Goal: Task Accomplishment & Management: Complete application form

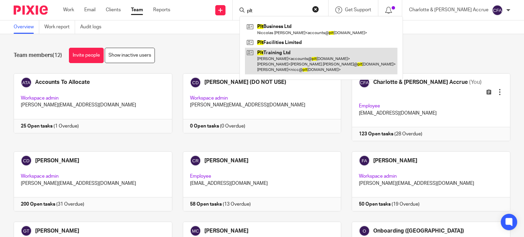
type input "plt"
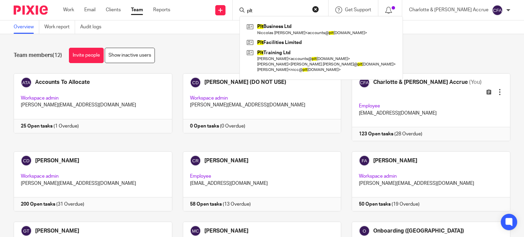
click at [291, 9] on input "plt" at bounding box center [276, 11] width 61 height 6
drag, startPoint x: 290, startPoint y: 10, endPoint x: 219, endPoint y: -2, distance: 71.8
click at [219, 0] on html "Work Email Clients Team Reports Work Email Clients Team Reports Settings Send n…" at bounding box center [262, 118] width 524 height 237
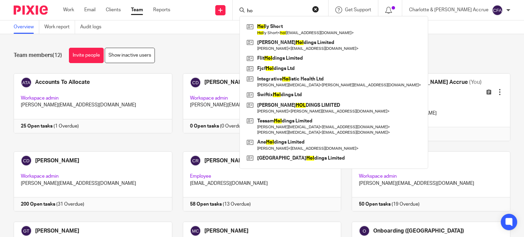
type input "h"
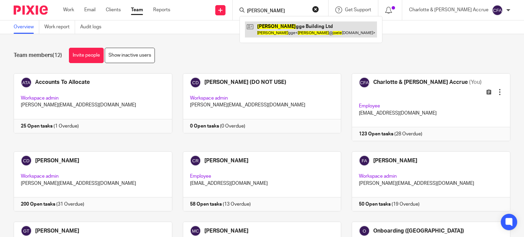
type input "joe le"
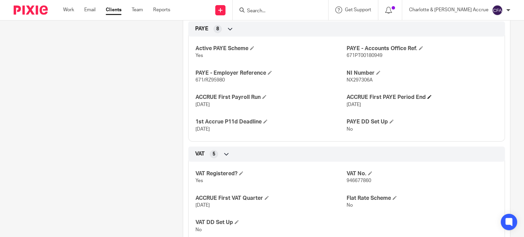
scroll to position [409, 0]
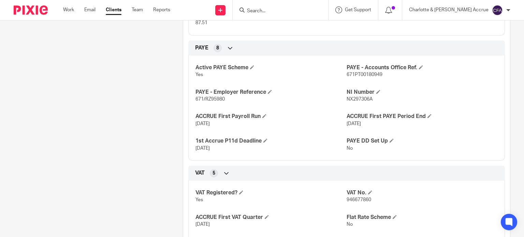
click at [361, 77] on span "671PT00180949" at bounding box center [365, 74] width 36 height 5
copy span "671PT00180949"
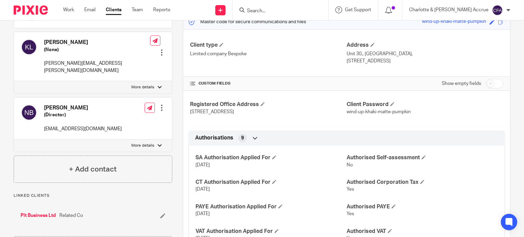
scroll to position [0, 0]
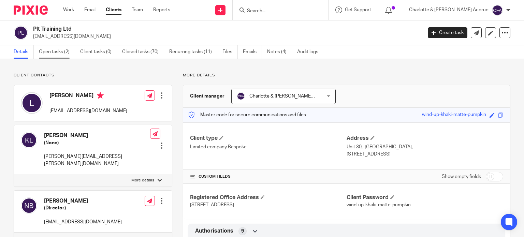
click at [60, 49] on link "Open tasks (2)" at bounding box center [57, 51] width 36 height 13
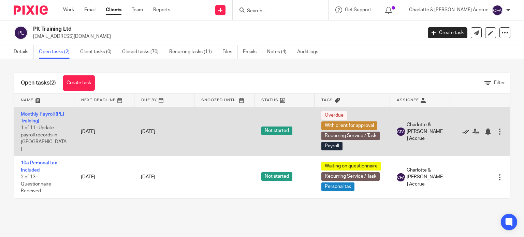
click at [462, 130] on icon at bounding box center [465, 131] width 7 height 7
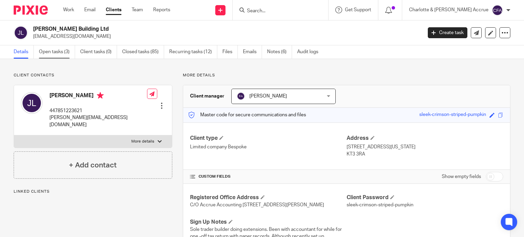
drag, startPoint x: 54, startPoint y: 53, endPoint x: 65, endPoint y: 57, distance: 12.1
click at [54, 53] on link "Open tasks (3)" at bounding box center [57, 51] width 36 height 13
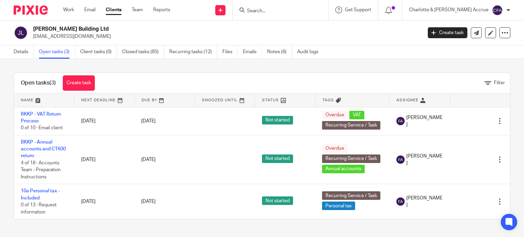
click at [308, 11] on input "Search" at bounding box center [276, 11] width 61 height 6
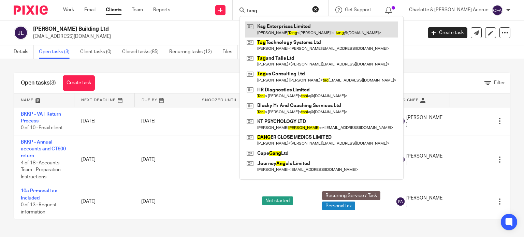
type input "tang"
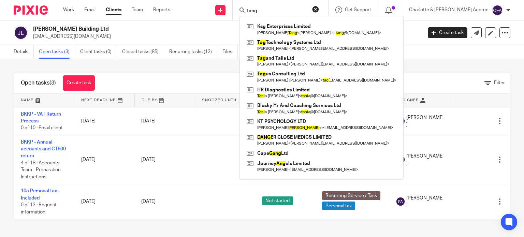
drag, startPoint x: 296, startPoint y: 12, endPoint x: 139, endPoint y: 0, distance: 158.0
click at [148, 1] on div "Work Email Clients Team Reports Work Email Clients Team Reports Settings Send n…" at bounding box center [262, 10] width 524 height 20
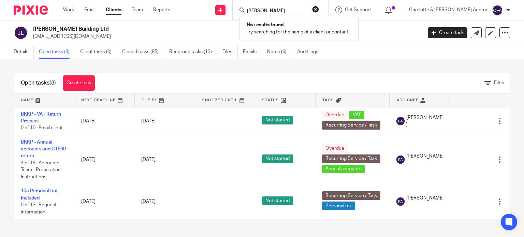
type input "ross yar"
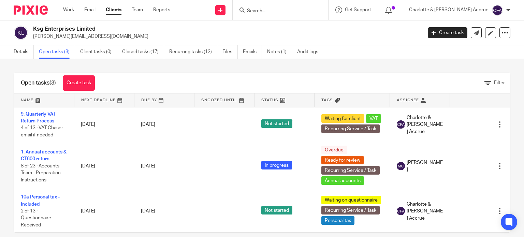
click at [286, 11] on input "Search" at bounding box center [276, 11] width 61 height 6
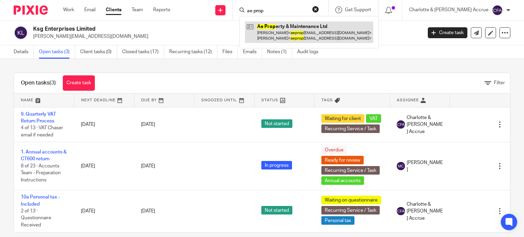
type input "ae prop"
click at [312, 29] on link at bounding box center [309, 31] width 128 height 21
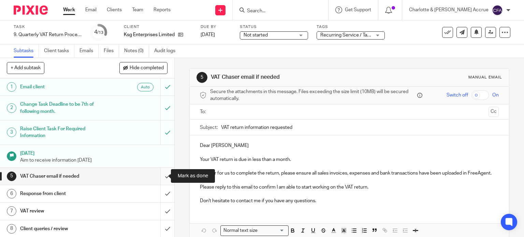
click at [157, 175] on input "submit" at bounding box center [87, 176] width 174 height 17
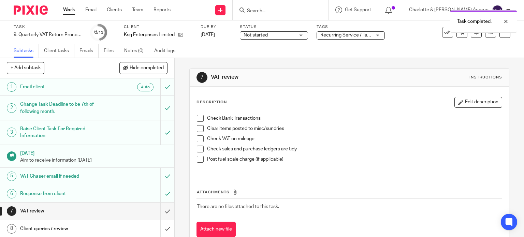
click at [356, 36] on span "Recurring Service / Task + 2" at bounding box center [349, 35] width 59 height 5
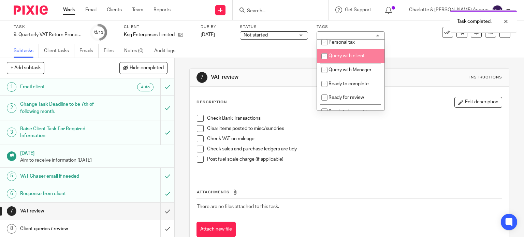
scroll to position [239, 0]
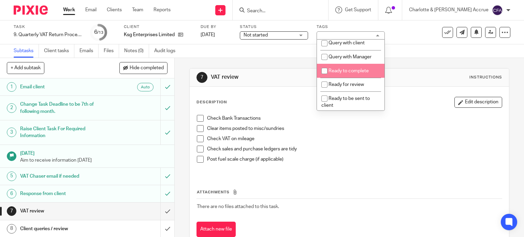
click at [342, 73] on span "Ready to complete" at bounding box center [349, 71] width 40 height 5
checkbox input "true"
click at [284, 63] on div "7 VAT review Instructions Description Edit description Check Bank Transactions …" at bounding box center [349, 158] width 320 height 200
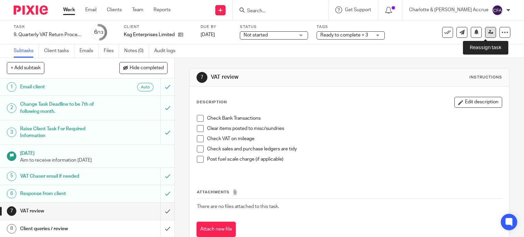
click at [488, 31] on icon at bounding box center [490, 32] width 5 height 5
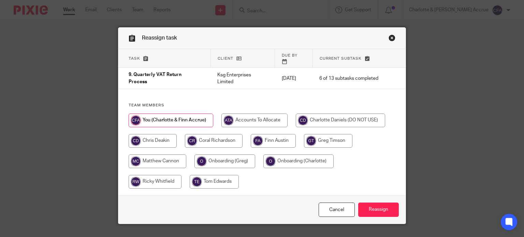
click at [212, 135] on input "radio" at bounding box center [214, 141] width 58 height 14
radio input "true"
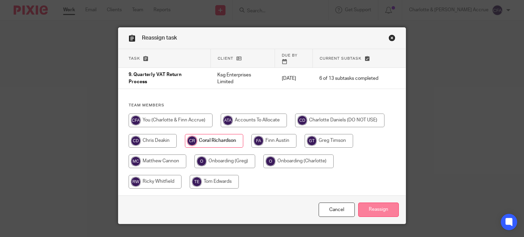
click at [363, 203] on input "Reassign" at bounding box center [378, 210] width 41 height 15
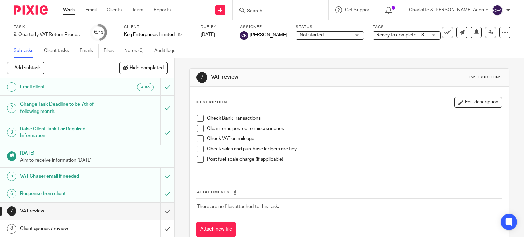
click at [287, 12] on input "Search" at bounding box center [276, 11] width 61 height 6
paste input "Anagnostopoulos"
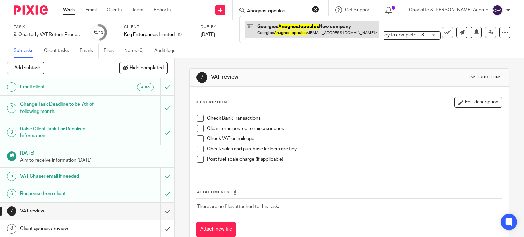
type input "Anagnostopoulos"
click at [307, 26] on link at bounding box center [312, 29] width 134 height 16
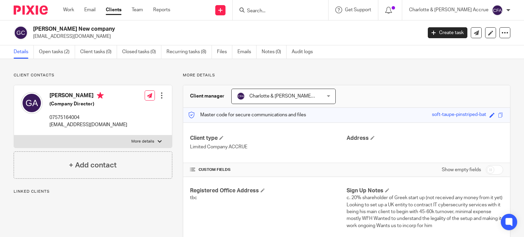
scroll to position [205, 0]
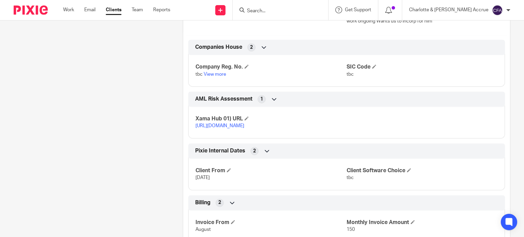
click at [207, 125] on link "[URL][DOMAIN_NAME]" at bounding box center [219, 125] width 49 height 5
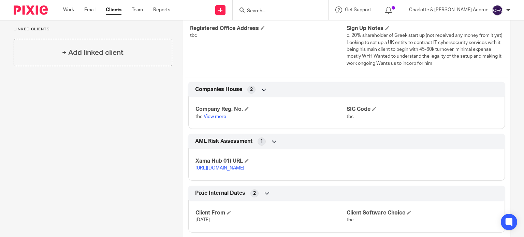
scroll to position [0, 0]
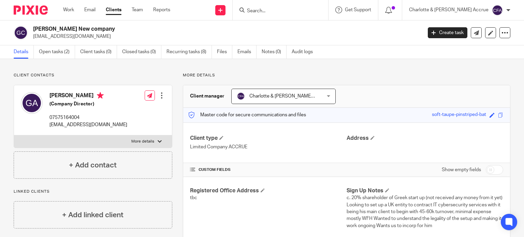
drag, startPoint x: 104, startPoint y: 29, endPoint x: 28, endPoint y: 28, distance: 75.4
click at [28, 28] on div "Georgios Anagnostopoulos New company ganag16@gmail.com" at bounding box center [216, 33] width 404 height 14
copy div "Georgios Anagnostopoulos"
drag, startPoint x: 42, startPoint y: 52, endPoint x: 52, endPoint y: 54, distance: 9.3
click at [42, 53] on link "Open tasks (2)" at bounding box center [57, 51] width 36 height 13
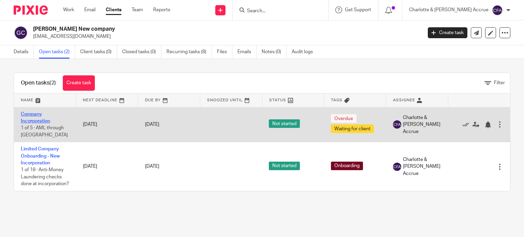
click at [37, 114] on link "Company Incorporation" at bounding box center [35, 118] width 29 height 12
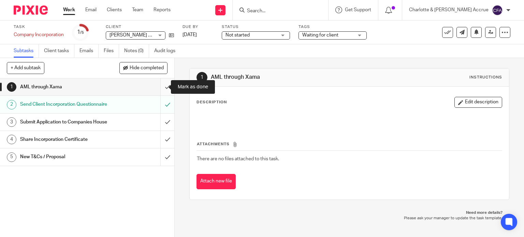
click at [160, 88] on input "submit" at bounding box center [87, 86] width 174 height 17
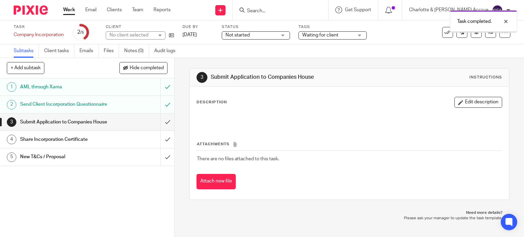
click at [159, 131] on input "submit" at bounding box center [87, 122] width 174 height 17
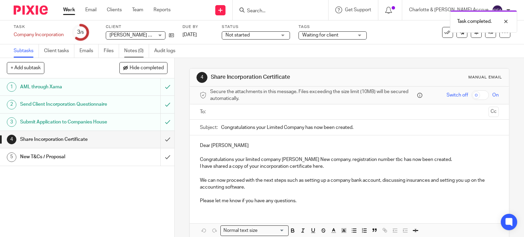
click at [132, 53] on link "Notes (0)" at bounding box center [136, 50] width 25 height 13
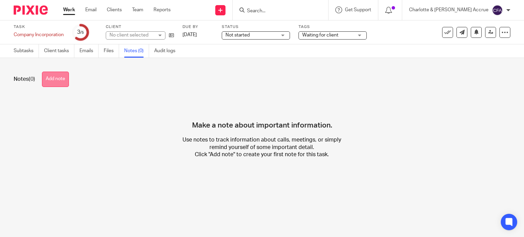
click at [53, 81] on button "Add note" at bounding box center [55, 79] width 27 height 15
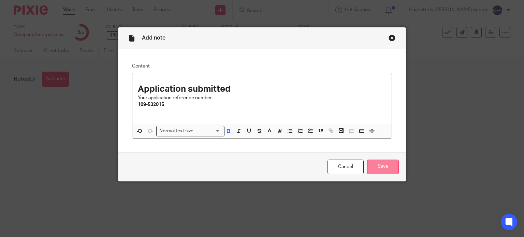
click at [378, 170] on input "Save" at bounding box center [383, 167] width 32 height 15
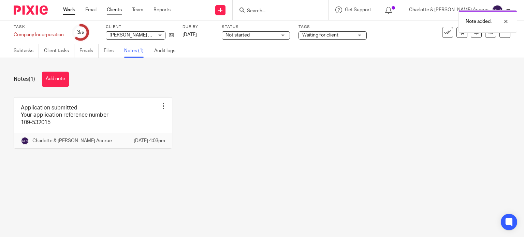
click at [114, 12] on link "Clients" at bounding box center [114, 9] width 15 height 7
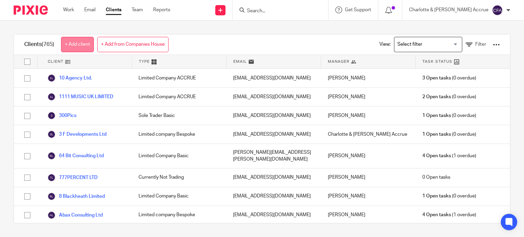
click at [77, 43] on link "+ Add client" at bounding box center [77, 44] width 33 height 15
click at [78, 46] on link "+ Add client" at bounding box center [77, 44] width 33 height 15
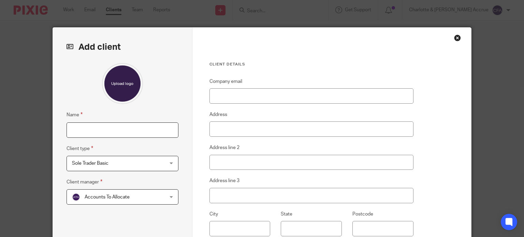
click at [121, 128] on input "Name" at bounding box center [123, 129] width 112 height 15
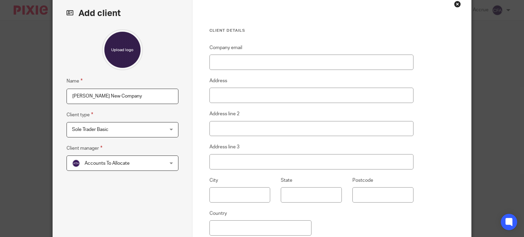
scroll to position [34, 0]
type input "[PERSON_NAME] New Company"
click at [136, 129] on span "Sole Trader Basic" at bounding box center [114, 129] width 85 height 14
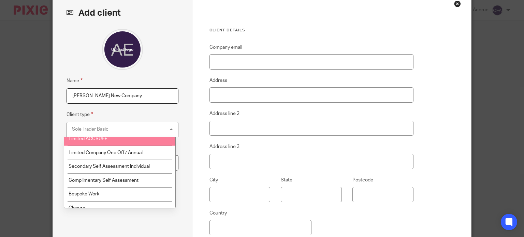
scroll to position [102, 0]
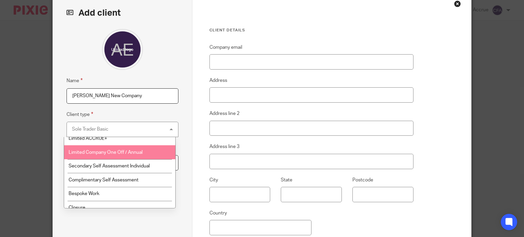
click at [121, 153] on span "Limited Company One Off / Annual" at bounding box center [106, 152] width 74 height 5
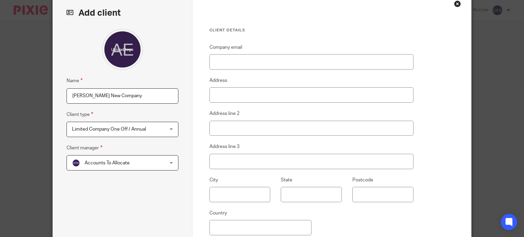
click at [131, 165] on span "Accounts To Allocate" at bounding box center [114, 163] width 85 height 14
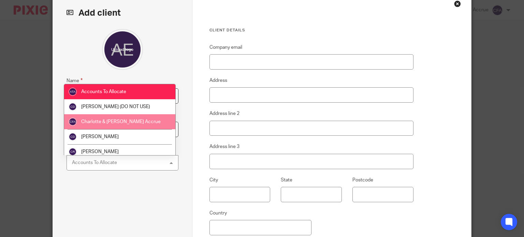
click at [125, 117] on li "Charlotte & [PERSON_NAME] Accrue" at bounding box center [119, 121] width 111 height 15
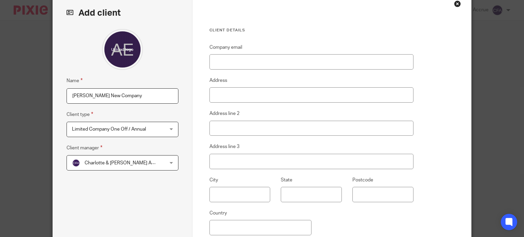
click at [192, 147] on div "Client details Company email Address Address line 2 Address line 3 City State P…" at bounding box center [331, 142] width 279 height 297
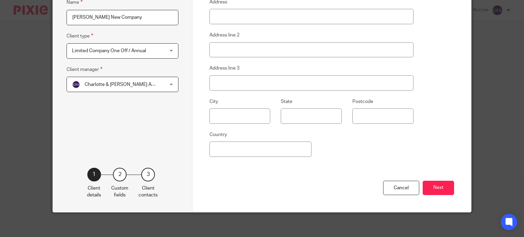
scroll to position [114, 0]
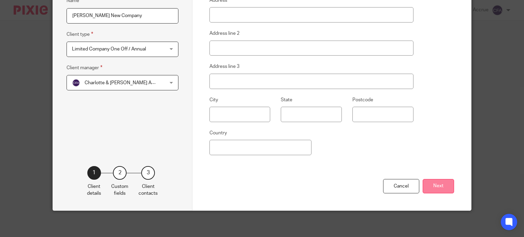
click at [430, 187] on button "Next" at bounding box center [438, 186] width 31 height 15
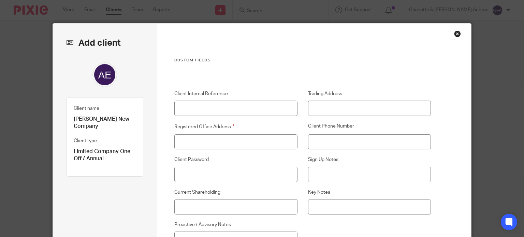
scroll to position [0, 0]
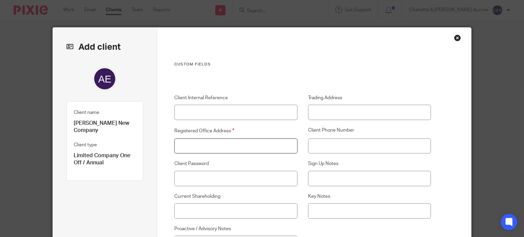
click at [204, 146] on input "Registered Office Address" at bounding box center [235, 146] width 123 height 15
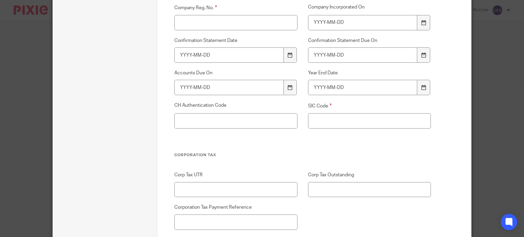
scroll to position [1023, 0]
type input "TBC"
click at [323, 118] on input "SIC Code" at bounding box center [369, 119] width 123 height 15
type input "TBC"
click at [211, 20] on input "Company Reg. No." at bounding box center [235, 21] width 123 height 15
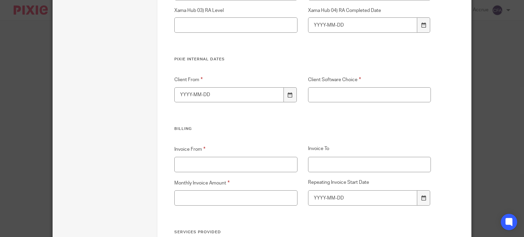
scroll to position [1433, 0]
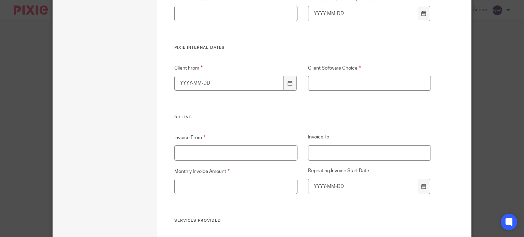
type input "TBC"
click at [329, 79] on input "Client Software Choice" at bounding box center [369, 83] width 123 height 15
type input "Freeagent"
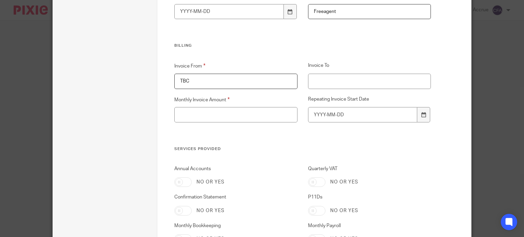
scroll to position [1535, 0]
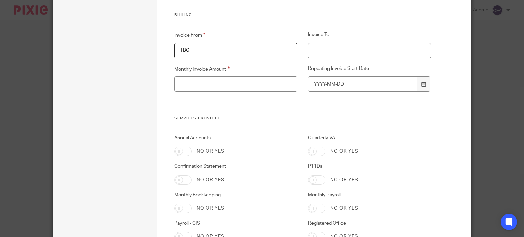
type input "TBC"
click at [229, 90] on input "Monthly Invoice Amount" at bounding box center [235, 83] width 123 height 15
type input "80"
click at [260, 118] on h3 "Services Provided" at bounding box center [302, 118] width 257 height 5
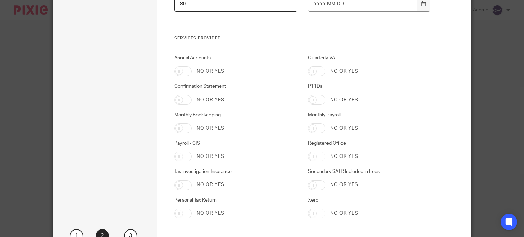
scroll to position [1603, 0]
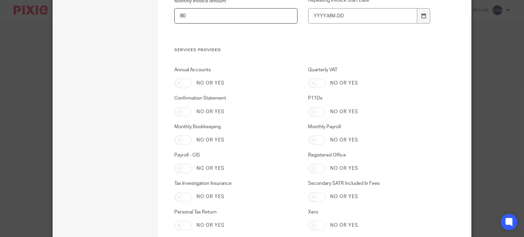
click at [178, 113] on input "Confirmation Statement" at bounding box center [182, 112] width 17 height 10
checkbox input "true"
click at [180, 82] on input "Annual Accounts" at bounding box center [182, 83] width 17 height 10
checkbox input "true"
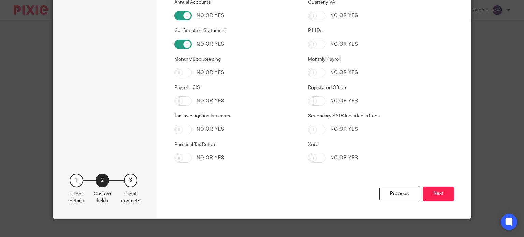
scroll to position [1672, 0]
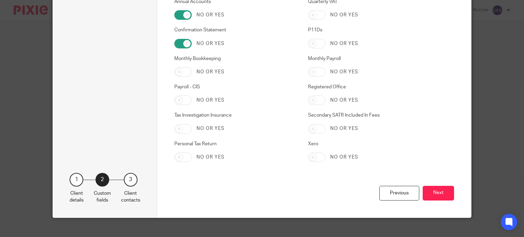
click at [187, 158] on input "Personal Tax Return" at bounding box center [182, 157] width 17 height 10
checkbox input "true"
click at [431, 192] on button "Next" at bounding box center [438, 193] width 31 height 15
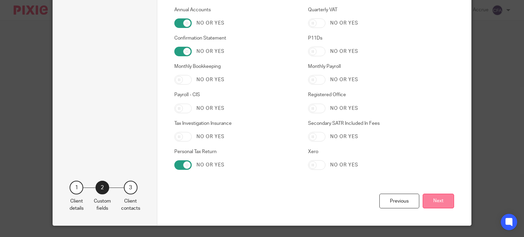
click at [435, 205] on button "Next" at bounding box center [438, 201] width 31 height 15
click at [436, 200] on button "Next" at bounding box center [438, 201] width 31 height 15
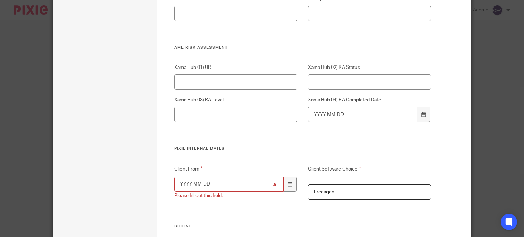
scroll to position [1330, 0]
click at [196, 187] on input "Client From" at bounding box center [228, 185] width 109 height 15
click at [289, 188] on icon at bounding box center [290, 185] width 5 height 5
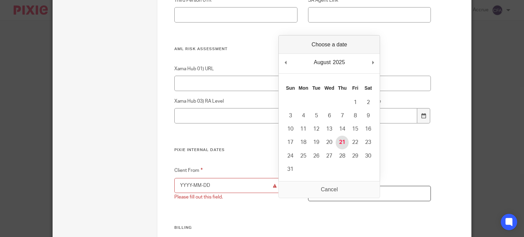
type input "2025-08-21"
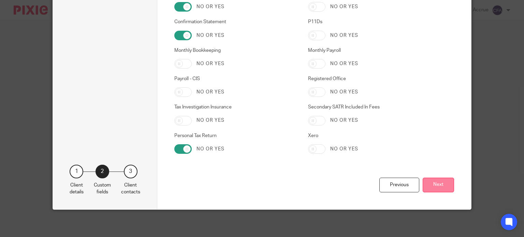
click at [429, 185] on button "Next" at bounding box center [438, 185] width 31 height 15
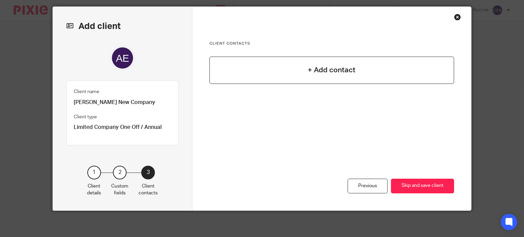
click at [330, 69] on h4 "+ Add contact" at bounding box center [332, 70] width 48 height 11
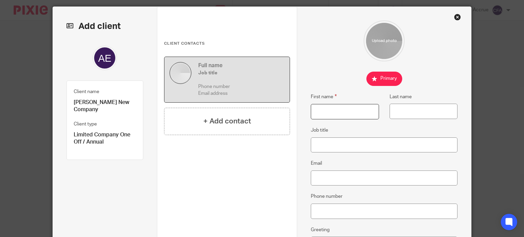
click at [322, 110] on input "First name" at bounding box center [345, 111] width 68 height 15
type input "Adam"
type input "Edwards"
click at [329, 177] on input "Email" at bounding box center [384, 178] width 147 height 15
paste input "aepropertyltd@gmail.com"
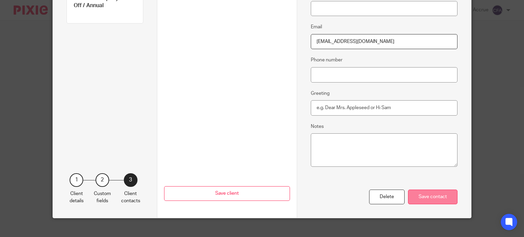
type input "aepropertyltd@gmail.com"
click at [431, 196] on div "Save contact" at bounding box center [432, 197] width 49 height 15
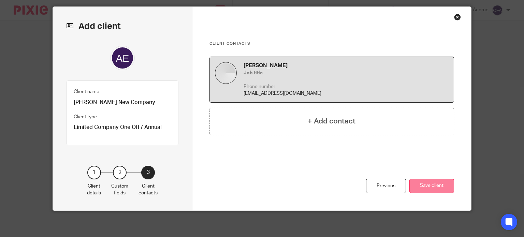
click at [424, 185] on button "Save client" at bounding box center [431, 186] width 45 height 15
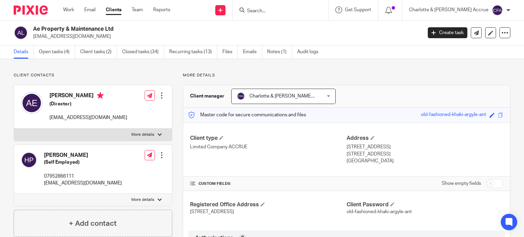
drag, startPoint x: 77, startPoint y: 38, endPoint x: 34, endPoint y: 38, distance: 43.0
click at [34, 38] on p "[EMAIL_ADDRESS][DOMAIN_NAME]" at bounding box center [225, 36] width 384 height 7
copy p "[EMAIL_ADDRESS][DOMAIN_NAME]"
click at [115, 12] on link "Clients" at bounding box center [114, 9] width 16 height 7
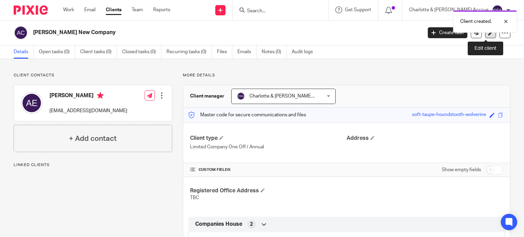
click at [488, 34] on icon at bounding box center [490, 32] width 5 height 5
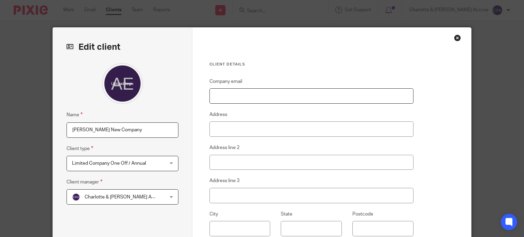
click at [231, 100] on input "Company email" at bounding box center [311, 95] width 204 height 15
paste input "[EMAIL_ADDRESS][DOMAIN_NAME]"
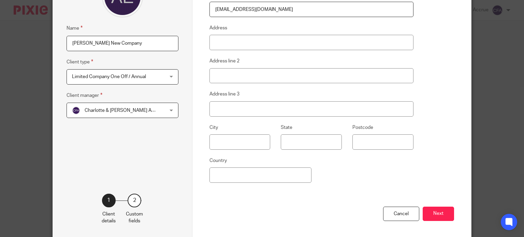
scroll to position [114, 0]
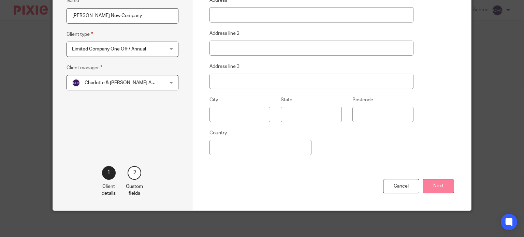
type input "[EMAIL_ADDRESS][DOMAIN_NAME]"
click at [433, 184] on button "Next" at bounding box center [438, 186] width 31 height 15
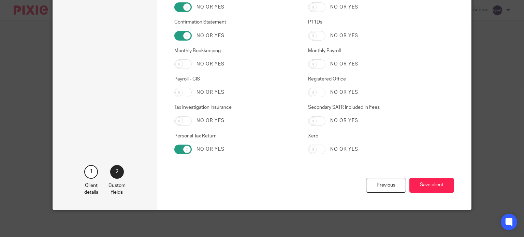
scroll to position [1680, 0]
click at [424, 184] on button "Save client" at bounding box center [431, 185] width 45 height 15
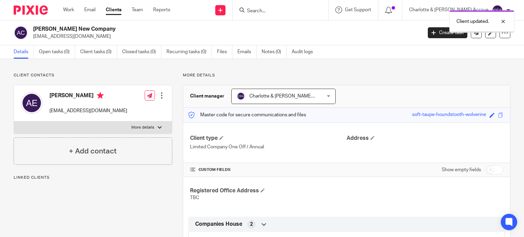
click at [52, 53] on link "Open tasks (0)" at bounding box center [57, 51] width 36 height 13
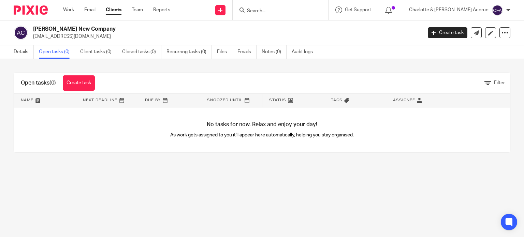
click at [74, 81] on link "Create task" at bounding box center [79, 82] width 32 height 15
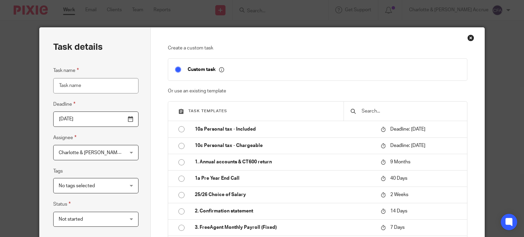
click at [366, 111] on input "text" at bounding box center [410, 111] width 99 height 8
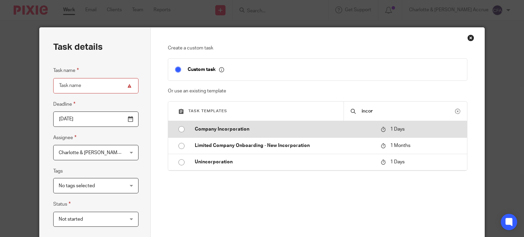
type input "incor"
click at [210, 131] on p "Company Incorporation" at bounding box center [284, 129] width 179 height 7
type input "[DATE]"
type input "Company Incorporation"
checkbox input "false"
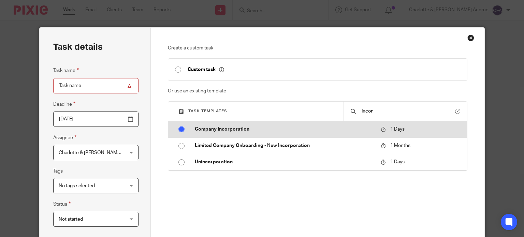
radio input "true"
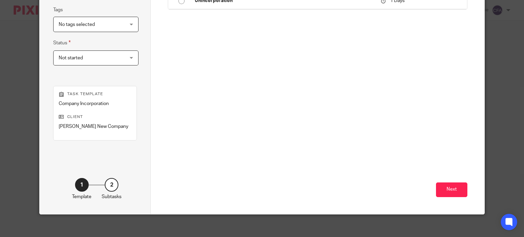
scroll to position [165, 0]
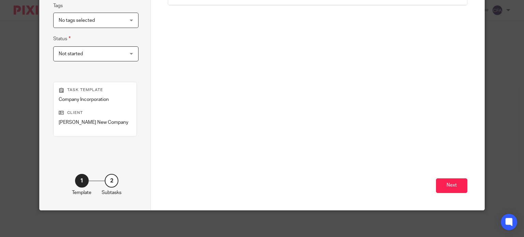
click at [450, 192] on div "Next" at bounding box center [318, 152] width 300 height 115
click at [450, 187] on button "Next" at bounding box center [451, 185] width 31 height 15
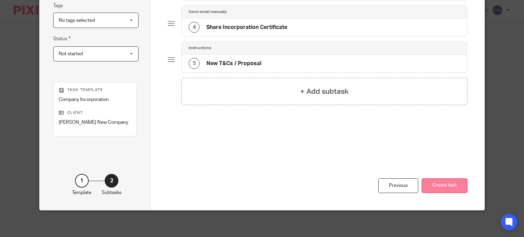
click at [448, 187] on button "Create task" at bounding box center [445, 185] width 46 height 15
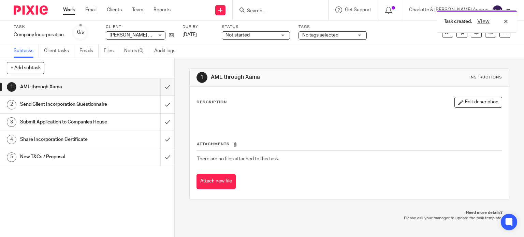
click at [55, 107] on h1 "Send Client Incorporation Questionnaire" at bounding box center [64, 104] width 89 height 10
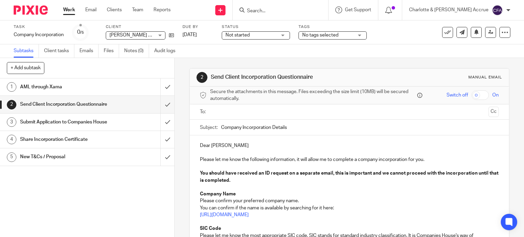
click at [230, 116] on ul at bounding box center [350, 111] width 278 height 11
click at [229, 112] on input "text" at bounding box center [349, 112] width 273 height 8
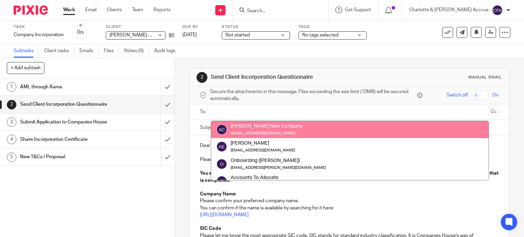
drag, startPoint x: 245, startPoint y: 127, endPoint x: 243, endPoint y: 136, distance: 8.9
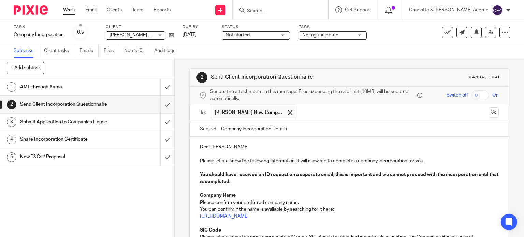
click at [251, 179] on p "You should have received an ID request on a separate email, this is important a…" at bounding box center [349, 178] width 299 height 14
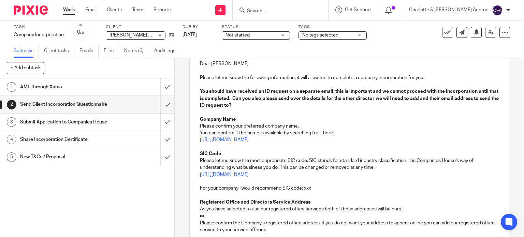
scroll to position [102, 0]
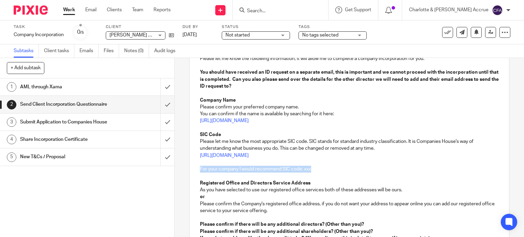
drag, startPoint x: 315, startPoint y: 168, endPoint x: 195, endPoint y: 167, distance: 119.4
click at [195, 167] on div "Dear Adam Please let me know the following information, it will allow me to com…" at bounding box center [350, 161] width 320 height 254
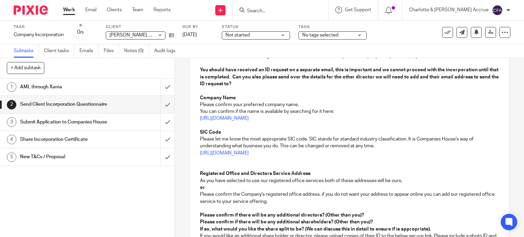
scroll to position [111, 0]
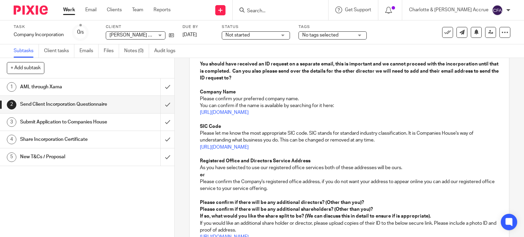
click at [283, 189] on p "Please confirm the Company's registered office address, if you do not want your…" at bounding box center [349, 185] width 299 height 14
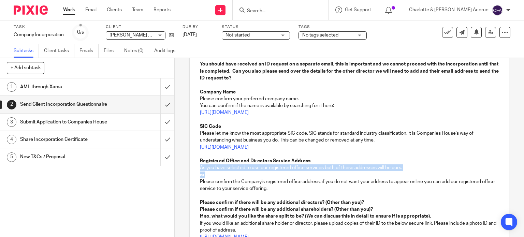
drag, startPoint x: 205, startPoint y: 173, endPoint x: 192, endPoint y: 166, distance: 14.8
click at [192, 166] on div "Dear Adam Please let me know the following information, it will allow me to com…" at bounding box center [350, 146] width 320 height 240
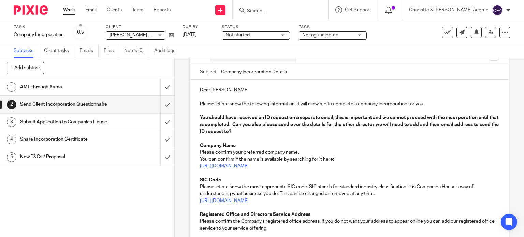
scroll to position [42, 0]
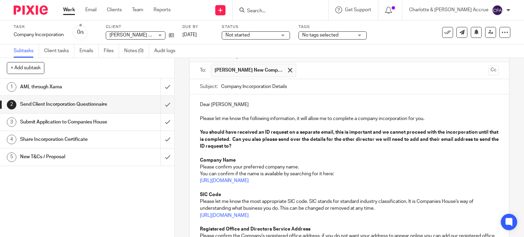
click at [436, 118] on p "Please let me know the following information, it will allow me to complete a co…" at bounding box center [349, 118] width 299 height 7
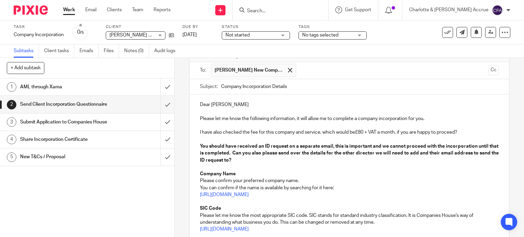
click at [354, 132] on p "I have also checked the fee for this company and service, which would be£80 + V…" at bounding box center [349, 132] width 299 height 7
click at [475, 131] on p "I have also checked the fee for this company and service, which would be £80 + …" at bounding box center [349, 132] width 299 height 7
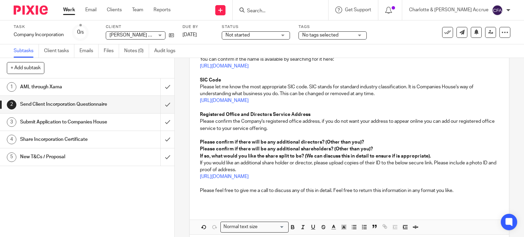
scroll to position [179, 0]
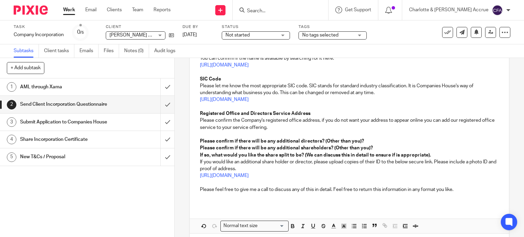
click at [363, 140] on p "Please confirm if there will be any additional directors? (Other than you)?" at bounding box center [349, 141] width 299 height 7
drag, startPoint x: 363, startPoint y: 140, endPoint x: 321, endPoint y: 141, distance: 42.3
click at [321, 141] on p "Please confirm if there will be any additional directors? (Other than you)?" at bounding box center [349, 141] width 299 height 7
click at [363, 138] on p "Please confirm if there will be any additional directors? (Other than you)?" at bounding box center [349, 141] width 299 height 7
drag, startPoint x: 371, startPoint y: 175, endPoint x: 196, endPoint y: 161, distance: 175.6
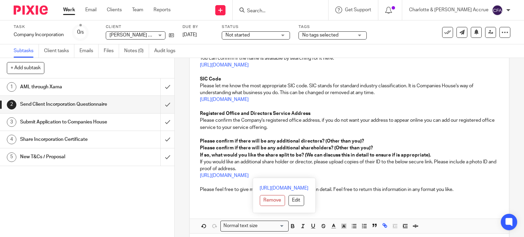
click at [196, 161] on div "Dear Adam Please let me know the following information, it will allow me to com…" at bounding box center [350, 81] width 320 height 247
drag, startPoint x: 220, startPoint y: 154, endPoint x: 235, endPoint y: 154, distance: 15.4
click at [220, 154] on strong "If so, what would you like the share split to be? (We can discuss this in detai…" at bounding box center [315, 155] width 231 height 5
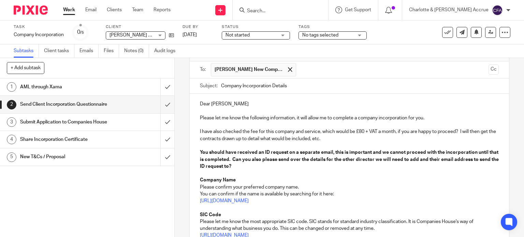
scroll to position [42, 0]
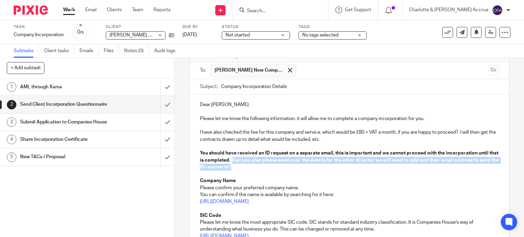
drag, startPoint x: 252, startPoint y: 165, endPoint x: 239, endPoint y: 157, distance: 15.5
click at [239, 157] on p "You should have received an ID request on a separate email, this is important a…" at bounding box center [349, 160] width 299 height 21
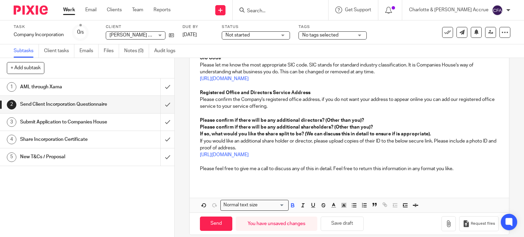
scroll to position [200, 0]
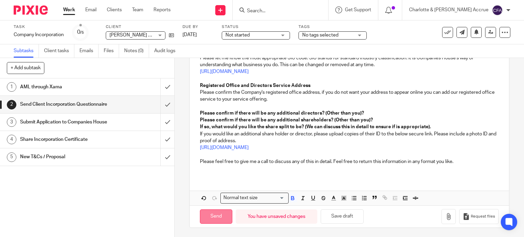
click at [213, 217] on input "Send" at bounding box center [216, 216] width 32 height 15
type input "Sent"
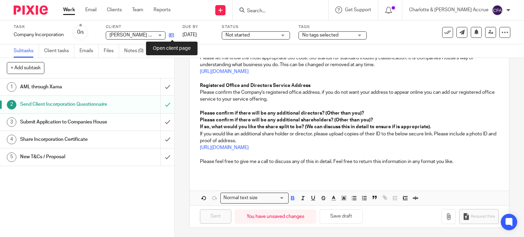
click at [172, 36] on icon at bounding box center [171, 35] width 5 height 5
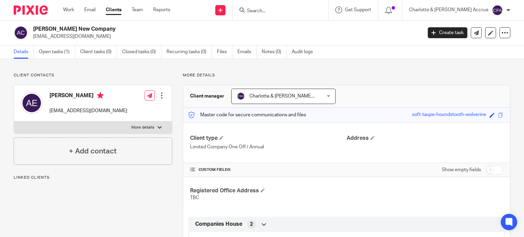
scroll to position [239, 0]
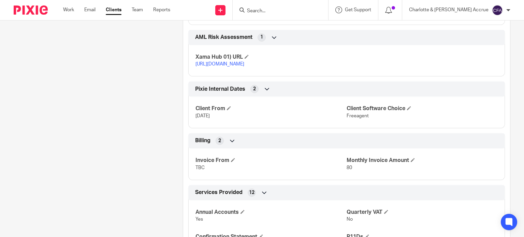
click at [224, 64] on link "[URL][DOMAIN_NAME]" at bounding box center [219, 64] width 49 height 5
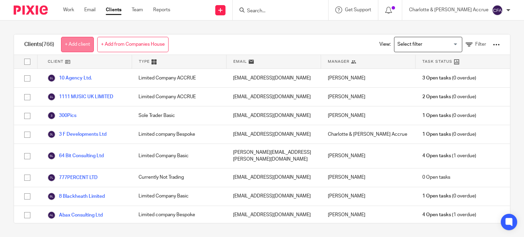
click at [80, 44] on link "+ Add client" at bounding box center [77, 44] width 33 height 15
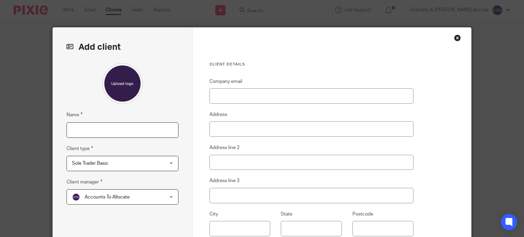
click at [102, 125] on input "Name" at bounding box center [123, 129] width 112 height 15
click at [113, 134] on input "Name" at bounding box center [123, 129] width 112 height 15
paste input "[PERSON_NAME]"
type input "[PERSON_NAME]"
click at [88, 165] on span "Sole Trader Basic" at bounding box center [114, 163] width 85 height 14
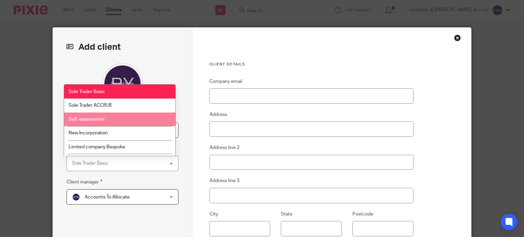
click at [97, 122] on span "Self-assessment" at bounding box center [87, 119] width 36 height 5
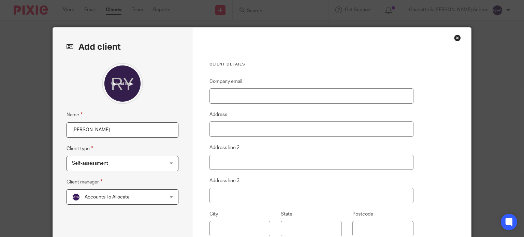
click at [110, 195] on span "Accounts To Allocate" at bounding box center [107, 197] width 45 height 5
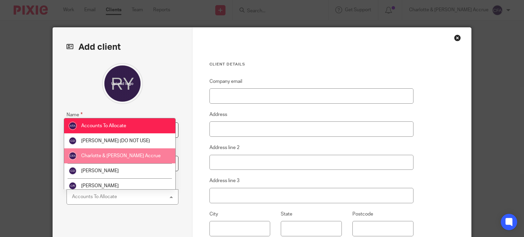
click at [104, 156] on span "Charlotte & [PERSON_NAME] Accrue" at bounding box center [120, 156] width 79 height 5
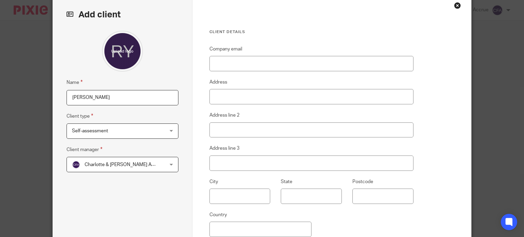
scroll to position [34, 0]
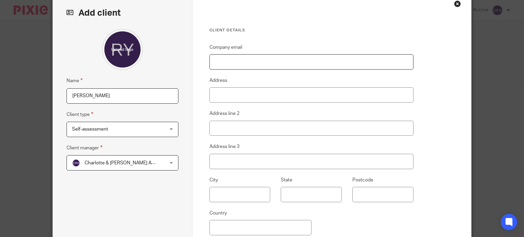
click at [239, 65] on input "Company email" at bounding box center [311, 61] width 204 height 15
paste input "rossyarrow@gmail.com"
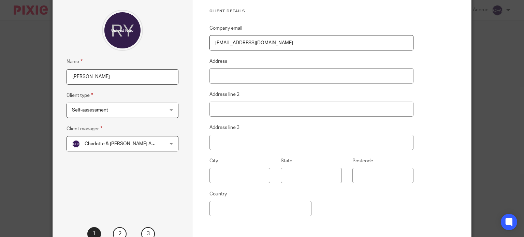
scroll to position [114, 0]
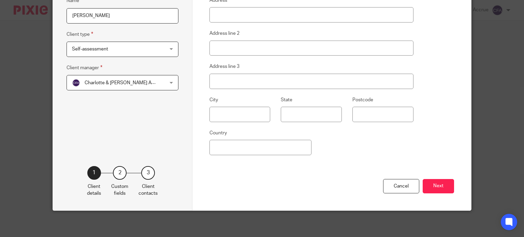
type input "rossyarrow@gmail.com"
click at [440, 183] on button "Next" at bounding box center [438, 186] width 31 height 15
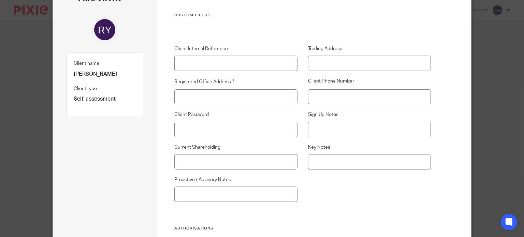
scroll to position [46, 0]
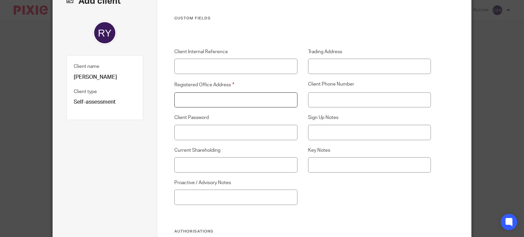
click at [209, 94] on input "Registered Office Address" at bounding box center [235, 99] width 123 height 15
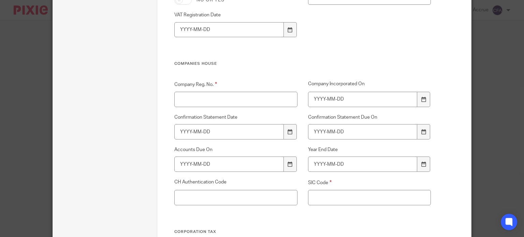
scroll to position [967, 0]
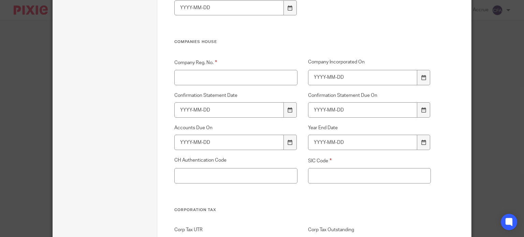
type input "NA"
click at [218, 77] on input "Company Reg. No." at bounding box center [235, 77] width 123 height 15
type input "NA"
click at [339, 169] on input "SIC Code" at bounding box center [369, 175] width 123 height 15
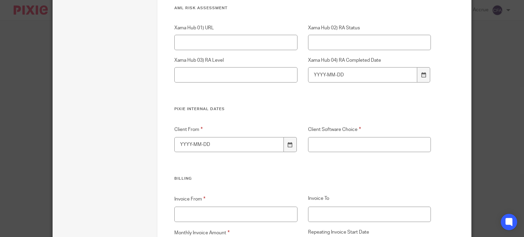
scroll to position [1376, 0]
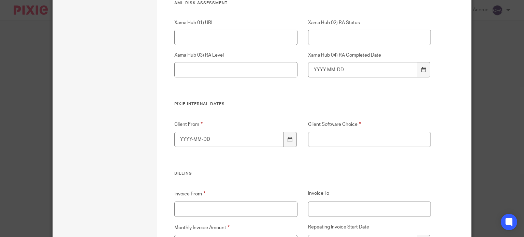
type input "NA"
click at [224, 141] on input "Client From" at bounding box center [228, 139] width 109 height 15
click at [288, 139] on icon at bounding box center [290, 139] width 5 height 5
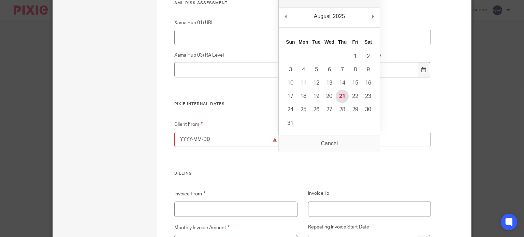
type input "2025-08-21"
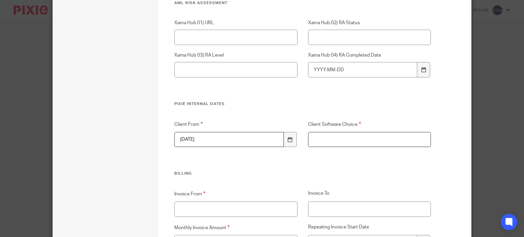
click at [338, 137] on input "Client Software Choice" at bounding box center [369, 139] width 123 height 15
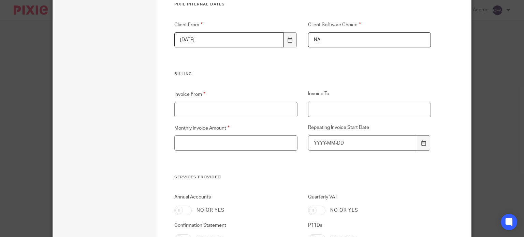
scroll to position [1479, 0]
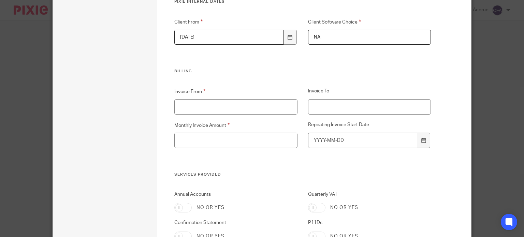
type input "NA"
click at [223, 104] on input "Invoice From" at bounding box center [235, 106] width 123 height 15
click at [249, 106] on input "Invoice From" at bounding box center [235, 106] width 123 height 15
type input "One off"
click at [249, 167] on div "Invoice From One off Invoice To Monthly Invoice Amount 250 Repeating Invoice St…" at bounding box center [297, 130] width 267 height 84
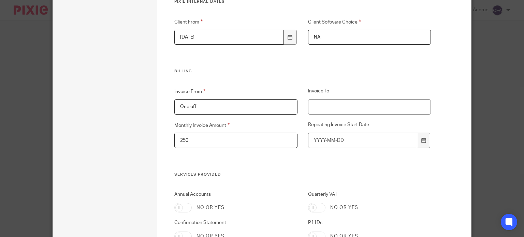
drag, startPoint x: 196, startPoint y: 139, endPoint x: 127, endPoint y: 139, distance: 69.6
type input "0"
click at [326, 104] on input "Invoice To" at bounding box center [369, 106] width 123 height 15
drag, startPoint x: 202, startPoint y: 104, endPoint x: 142, endPoint y: 104, distance: 60.0
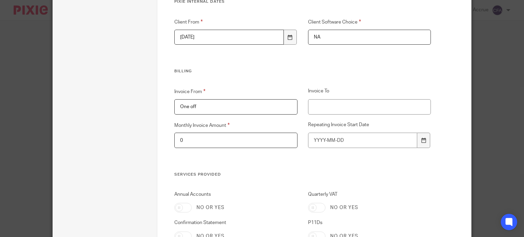
type input "August"
click at [335, 107] on input "Invoice To" at bounding box center [369, 106] width 123 height 15
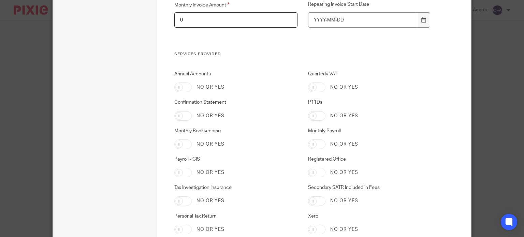
scroll to position [1615, 0]
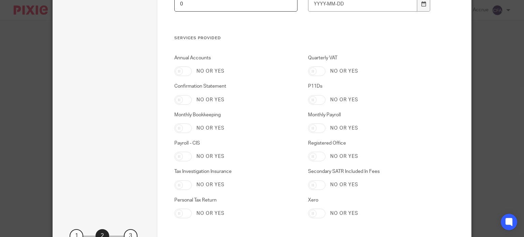
type input "August"
click at [179, 212] on input "Personal Tax Return" at bounding box center [182, 214] width 17 height 10
checkbox input "true"
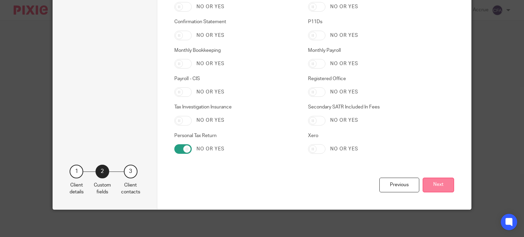
click at [442, 186] on button "Next" at bounding box center [438, 185] width 31 height 15
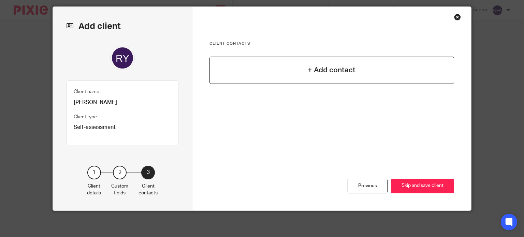
click at [325, 70] on h4 "+ Add contact" at bounding box center [332, 70] width 48 height 11
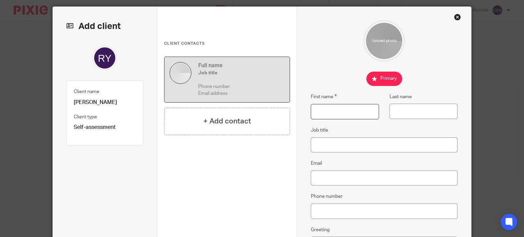
click at [329, 114] on input "First name" at bounding box center [345, 111] width 68 height 15
type input "Ross"
type input "Yarrow"
click at [339, 174] on input "Email" at bounding box center [384, 178] width 147 height 15
paste input "rossyarrow@gmail.com"
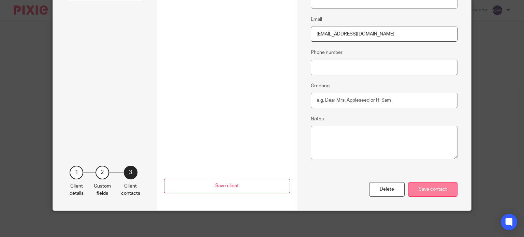
type input "rossyarrow@gmail.com"
click at [423, 188] on div "Save contact" at bounding box center [432, 189] width 49 height 15
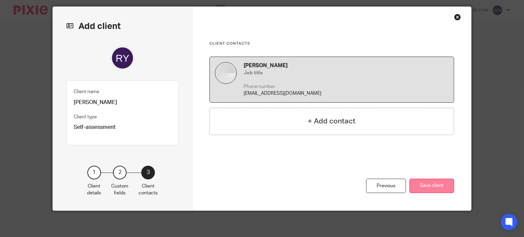
click at [425, 186] on button "Save client" at bounding box center [431, 186] width 45 height 15
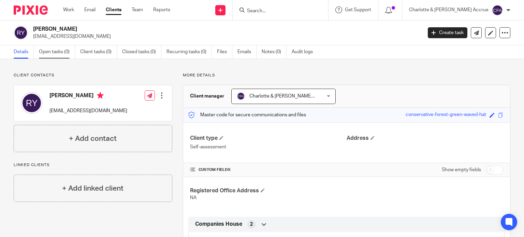
click at [48, 51] on link "Open tasks (0)" at bounding box center [57, 51] width 36 height 13
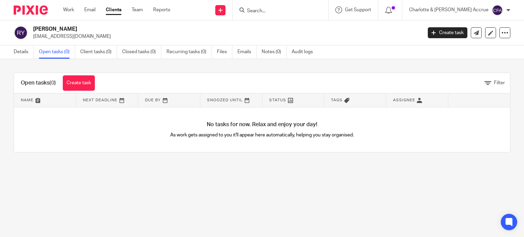
click at [74, 83] on link "Create task" at bounding box center [79, 82] width 32 height 15
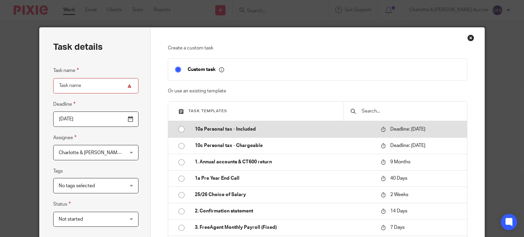
click at [229, 133] on p "10a Personal tax - Included" at bounding box center [284, 129] width 179 height 7
type input "[DATE]"
type input "10a Personal tax - Included"
checkbox input "false"
radio input "true"
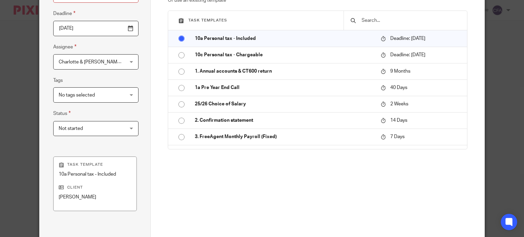
scroll to position [102, 0]
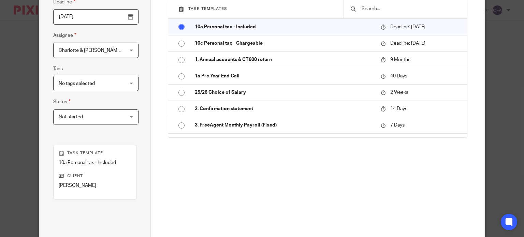
click at [109, 117] on span "Not started" at bounding box center [90, 117] width 63 height 14
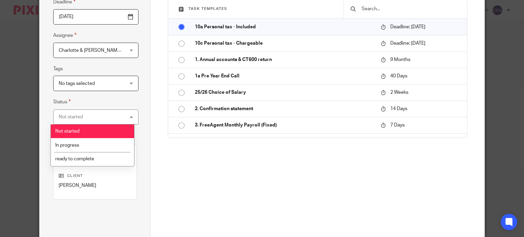
click at [116, 84] on span "No tags selected" at bounding box center [90, 83] width 63 height 14
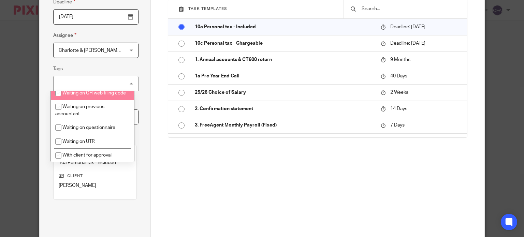
scroll to position [587, 0]
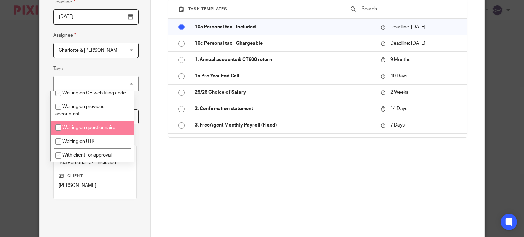
click at [89, 125] on span "Waiting on questionnaire" at bounding box center [88, 127] width 53 height 5
checkbox input "true"
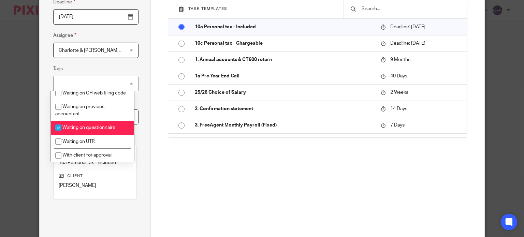
click at [146, 116] on div "Task details Task name 10a Personal tax - Included Deadline [DATE] Assignee [PE…" at bounding box center [95, 99] width 111 height 348
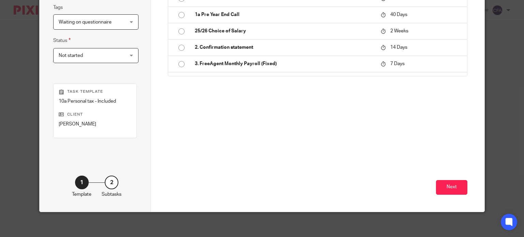
scroll to position [165, 0]
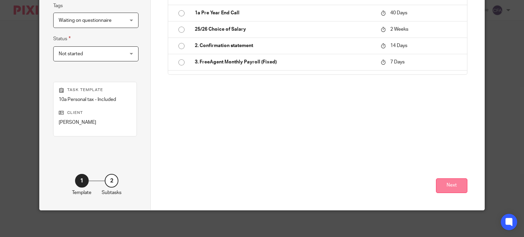
click at [447, 185] on button "Next" at bounding box center [451, 185] width 31 height 15
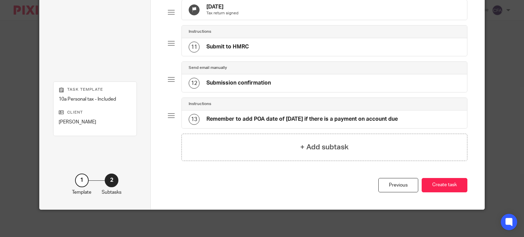
scroll to position [386, 0]
click at [445, 186] on button "Create task" at bounding box center [445, 185] width 46 height 15
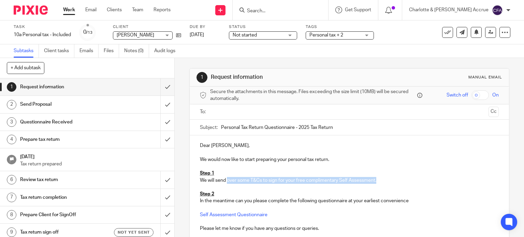
drag, startPoint x: 385, startPoint y: 181, endPoint x: 226, endPoint y: 181, distance: 158.6
click at [226, 181] on p "We will send over some T&Cs to sign for your free complimentary Self Assessment." at bounding box center [349, 180] width 299 height 7
click at [311, 181] on p "We will send over some ID checks in a separate email,please keep an eye out for…" at bounding box center [349, 180] width 299 height 7
click at [229, 111] on input "text" at bounding box center [349, 112] width 273 height 8
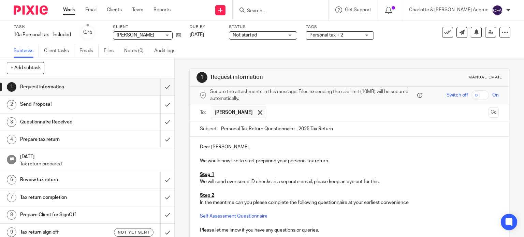
click at [222, 147] on p "Dear [PERSON_NAME]," at bounding box center [349, 147] width 299 height 7
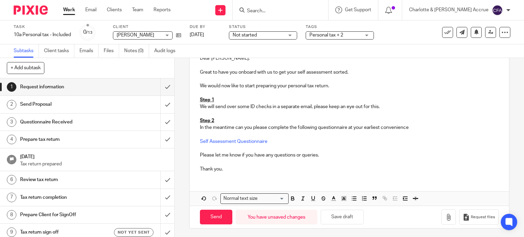
scroll to position [89, 0]
click at [211, 216] on input "Send" at bounding box center [216, 216] width 32 height 15
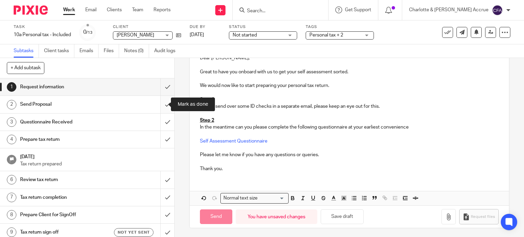
type input "Sent"
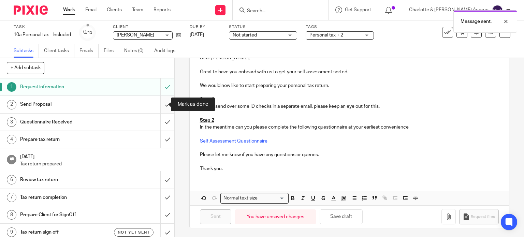
click at [162, 103] on input "submit" at bounding box center [87, 104] width 174 height 17
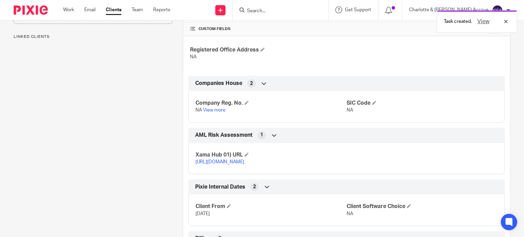
scroll to position [136, 0]
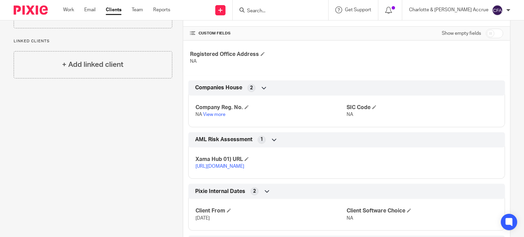
click at [284, 12] on input "Search" at bounding box center [276, 11] width 61 height 6
paste input "Tamassia"
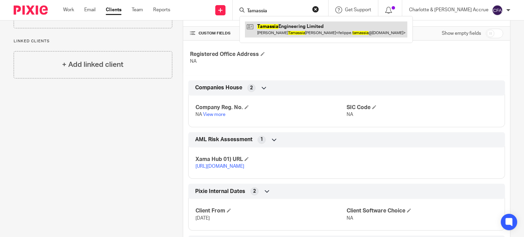
type input "Tamassia"
click at [314, 31] on link at bounding box center [326, 29] width 162 height 16
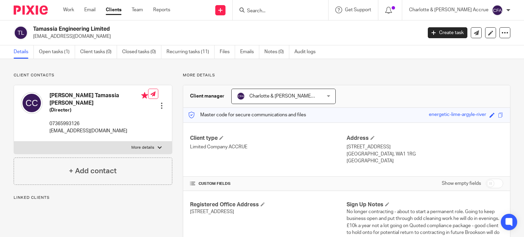
click at [486, 184] on input "checkbox" at bounding box center [494, 184] width 17 height 10
checkbox input "true"
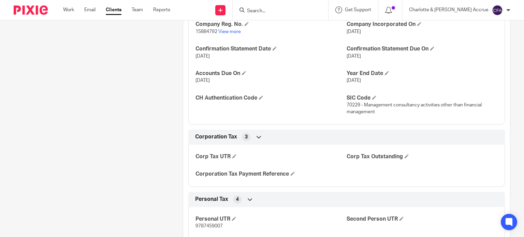
scroll to position [853, 0]
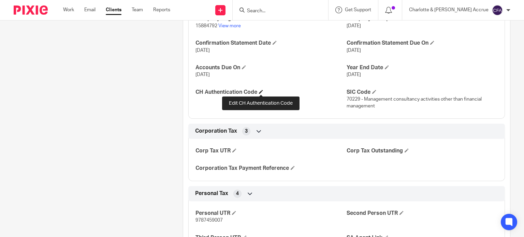
click at [260, 92] on span at bounding box center [261, 92] width 4 height 4
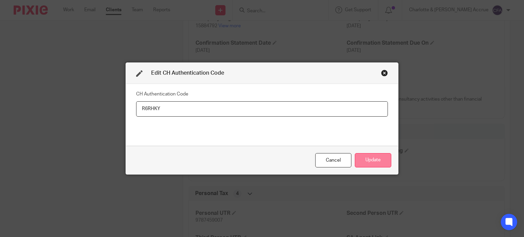
type input "R6RHKY"
click at [371, 162] on button "Update" at bounding box center [373, 160] width 37 height 15
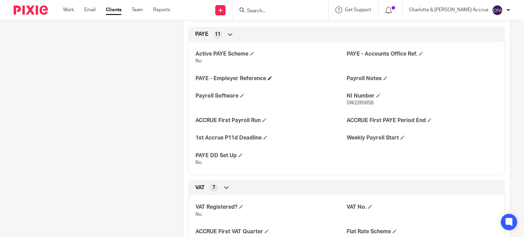
scroll to position [546, 0]
click at [251, 54] on span at bounding box center [252, 54] width 4 height 4
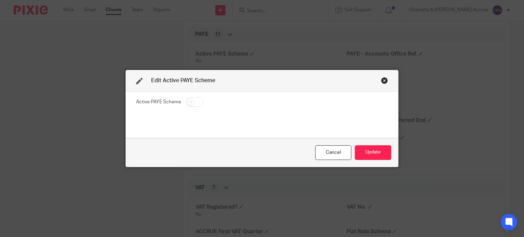
click at [190, 100] on input "checkbox" at bounding box center [194, 102] width 17 height 10
checkbox input "true"
click at [360, 155] on button "Update" at bounding box center [373, 152] width 37 height 15
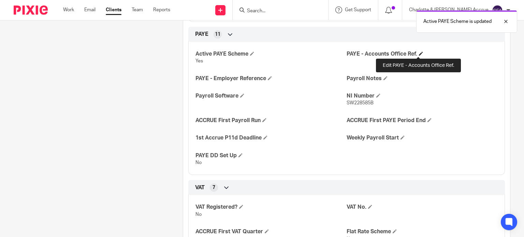
click at [419, 53] on span at bounding box center [421, 54] width 4 height 4
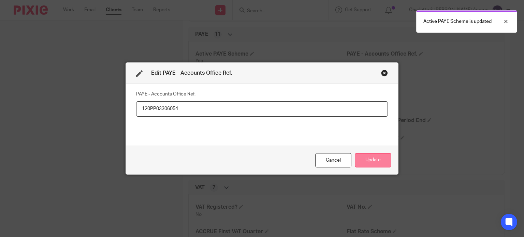
type input "120PP03306054"
click at [371, 165] on button "Update" at bounding box center [373, 160] width 37 height 15
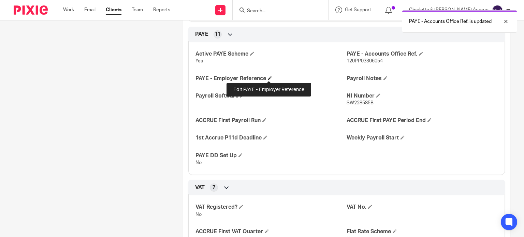
click at [268, 77] on span at bounding box center [270, 78] width 4 height 4
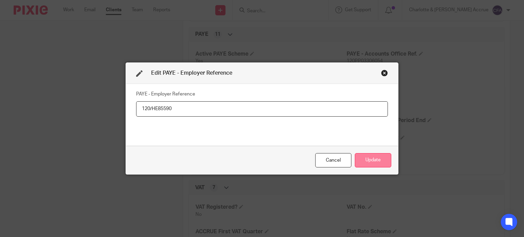
type input "120/HE85590"
click at [368, 163] on button "Update" at bounding box center [373, 160] width 37 height 15
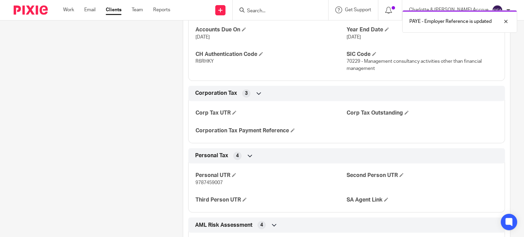
scroll to position [921, 0]
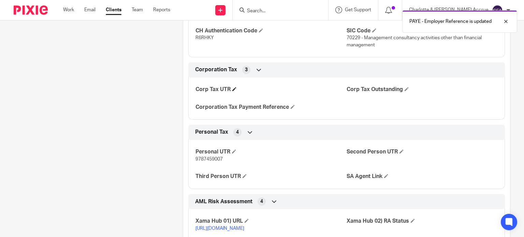
click at [233, 89] on span at bounding box center [234, 89] width 4 height 4
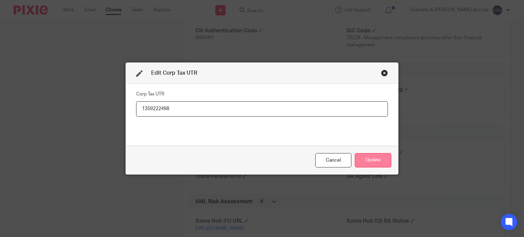
type input "1359222498"
click at [369, 159] on button "Update" at bounding box center [373, 160] width 37 height 15
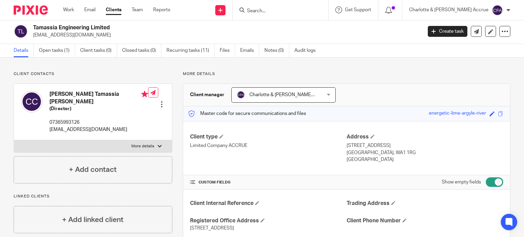
scroll to position [0, 0]
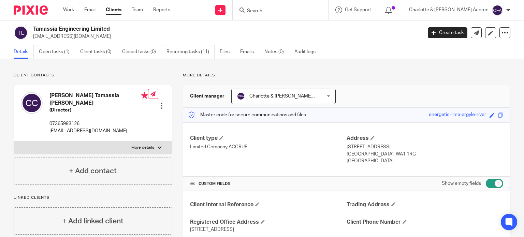
drag, startPoint x: 391, startPoint y: 154, endPoint x: 370, endPoint y: 154, distance: 20.5
click at [370, 154] on p "Warrington, WA1 1RG" at bounding box center [425, 154] width 157 height 7
copy p "WA1 1RG"
drag, startPoint x: 78, startPoint y: 102, endPoint x: 44, endPoint y: 97, distance: 33.8
click at [44, 97] on div "Carlos Felippe Tamassia De Carvalho (Director) 07365993126 felippe.tamassia@gma…" at bounding box center [84, 113] width 127 height 49
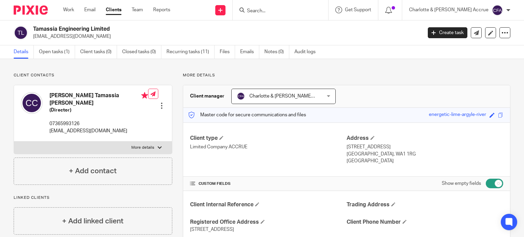
copy div "Carlos Felippe Tamassia De Carvalho"
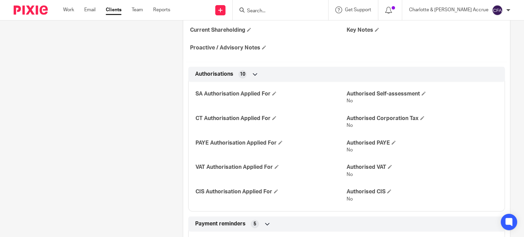
scroll to position [273, 0]
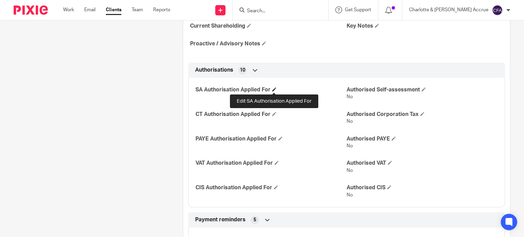
click at [274, 88] on span at bounding box center [274, 89] width 4 height 4
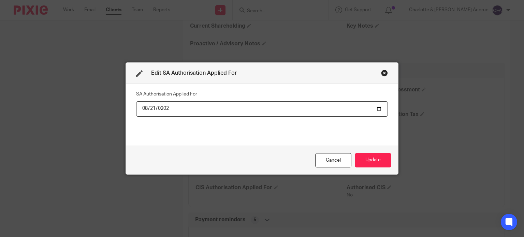
type input "2025-08-21"
click at [364, 167] on div "Cancel Update" at bounding box center [262, 160] width 272 height 29
click at [369, 162] on button "Update" at bounding box center [373, 160] width 37 height 15
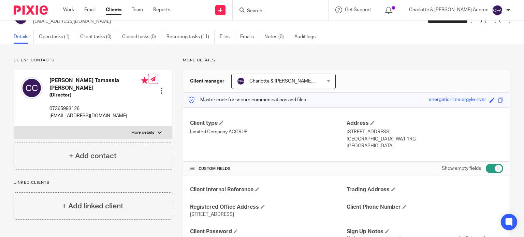
scroll to position [0, 0]
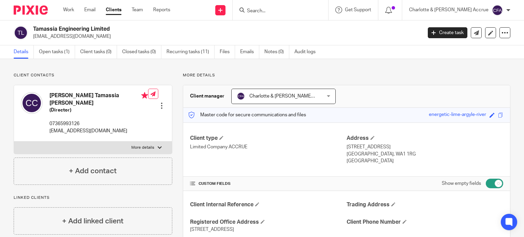
drag, startPoint x: 392, startPoint y: 152, endPoint x: 369, endPoint y: 157, distance: 22.9
click at [369, 157] on p "Warrington, WA1 1RG" at bounding box center [425, 154] width 157 height 7
copy p "WA1 1RG"
drag, startPoint x: 113, startPoint y: 30, endPoint x: 30, endPoint y: 29, distance: 83.2
click at [30, 29] on div "Tamassia Engineering Limited felippe.tamassia@gmail.com" at bounding box center [216, 33] width 404 height 14
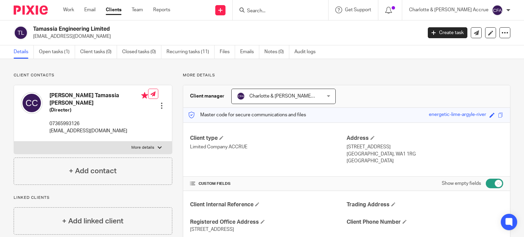
copy div "Tamassia Engineering Limited"
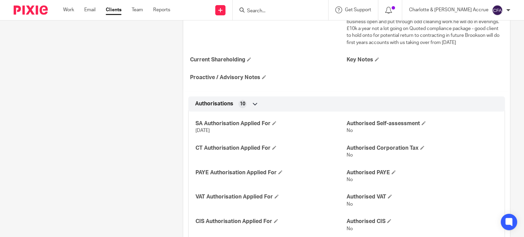
scroll to position [273, 0]
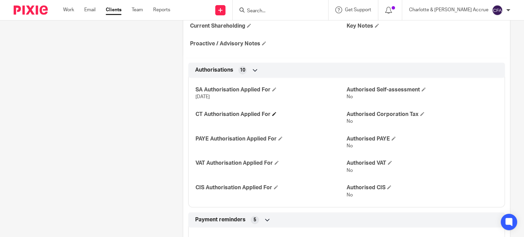
click at [275, 114] on span at bounding box center [274, 114] width 4 height 4
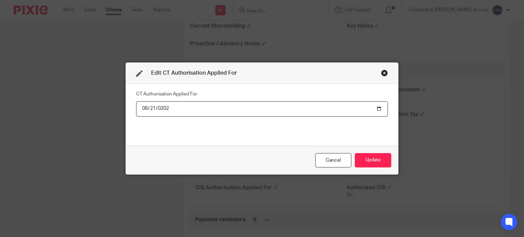
type input "2025-08-21"
click at [379, 165] on button "Update" at bounding box center [373, 160] width 37 height 15
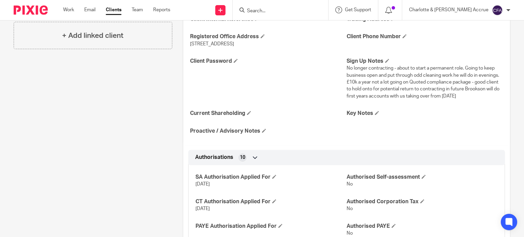
scroll to position [0, 0]
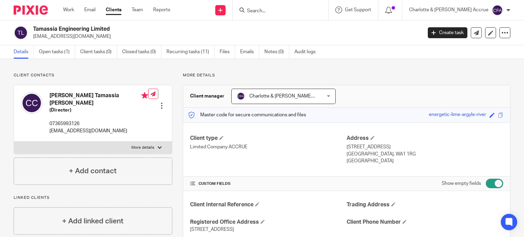
drag, startPoint x: 106, startPoint y: 28, endPoint x: 32, endPoint y: 29, distance: 74.4
click at [32, 29] on div "Tamassia Engineering Limited felippe.tamassia@gmail.com" at bounding box center [216, 33] width 404 height 14
copy h2 "Tamassia Engineering Limited"
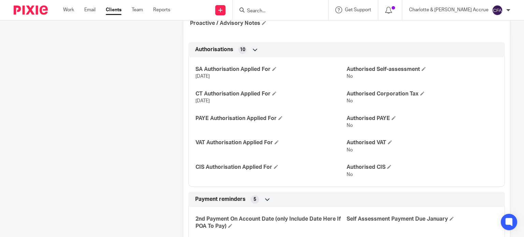
scroll to position [307, 0]
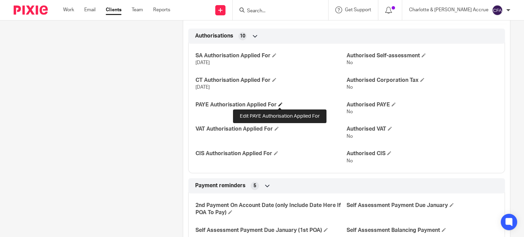
click at [278, 105] on span at bounding box center [280, 104] width 4 height 4
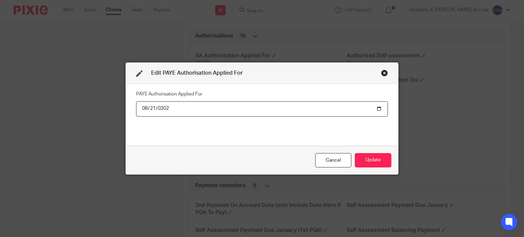
type input "2025-08-21"
click at [371, 164] on button "Update" at bounding box center [373, 160] width 37 height 15
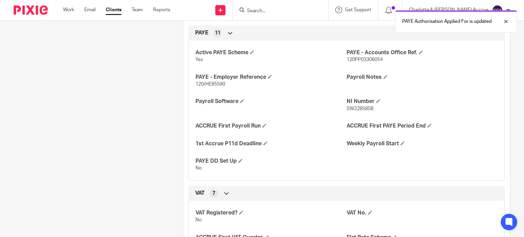
scroll to position [546, 0]
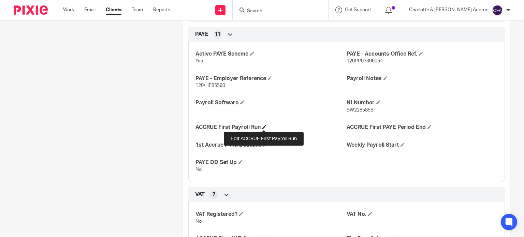
click at [264, 126] on span at bounding box center [264, 127] width 4 height 4
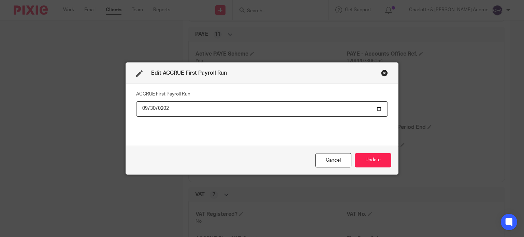
type input "2025-09-30"
click at [371, 161] on button "Update" at bounding box center [373, 160] width 37 height 15
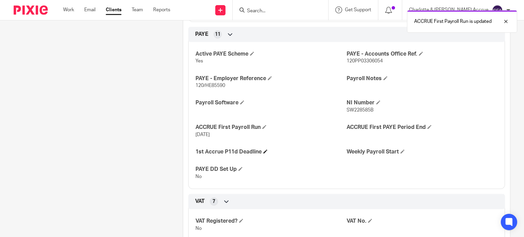
click at [263, 151] on span at bounding box center [265, 151] width 4 height 4
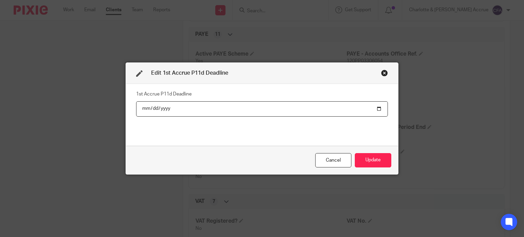
click at [158, 109] on input "2025-07-06" at bounding box center [262, 108] width 252 height 15
click at [147, 107] on input "252026-07-06" at bounding box center [262, 108] width 252 height 15
click at [149, 108] on input "252026-07-06" at bounding box center [262, 108] width 252 height 15
type input "2026-07-06"
click at [363, 157] on button "Update" at bounding box center [373, 160] width 37 height 15
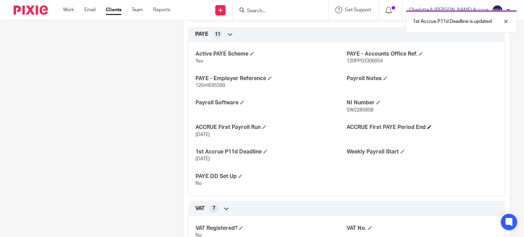
click at [427, 127] on span at bounding box center [429, 127] width 4 height 4
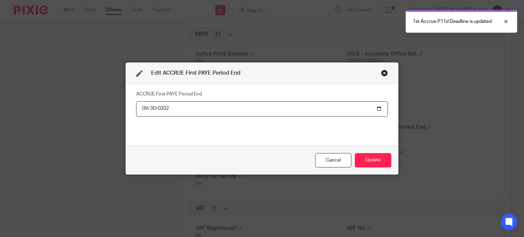
type input "2025-09-30"
click at [372, 156] on button "Update" at bounding box center [373, 160] width 37 height 15
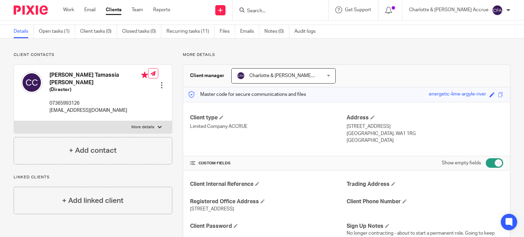
scroll to position [0, 0]
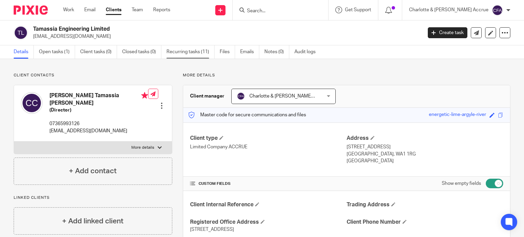
click at [184, 56] on link "Recurring tasks (11)" at bounding box center [190, 51] width 48 height 13
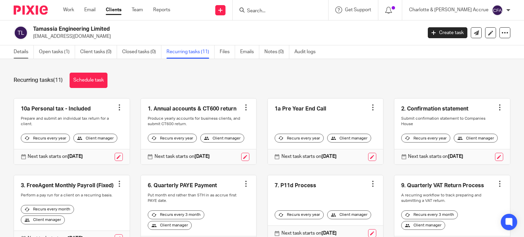
click at [24, 54] on link "Details" at bounding box center [24, 51] width 20 height 13
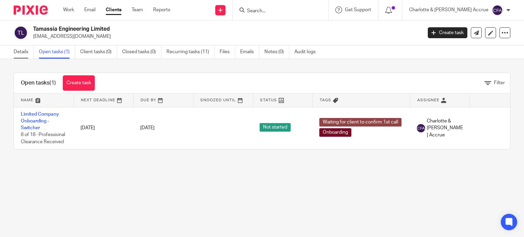
click at [23, 53] on link "Details" at bounding box center [24, 51] width 20 height 13
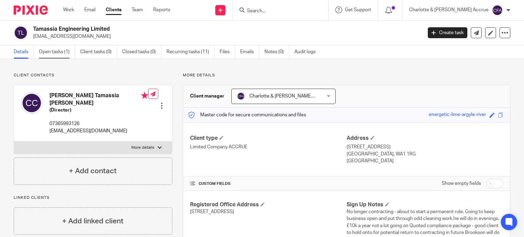
click at [57, 55] on link "Open tasks (1)" at bounding box center [57, 51] width 36 height 13
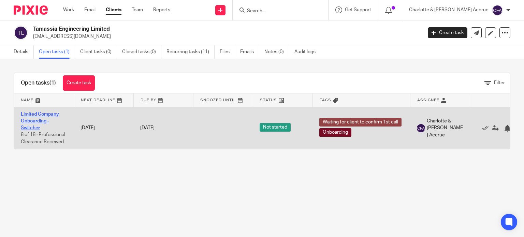
click at [34, 115] on link "Limited Company Onboarding - Switcher" at bounding box center [40, 121] width 38 height 19
click at [32, 114] on link "Limited Company Onboarding - Switcher" at bounding box center [40, 121] width 38 height 19
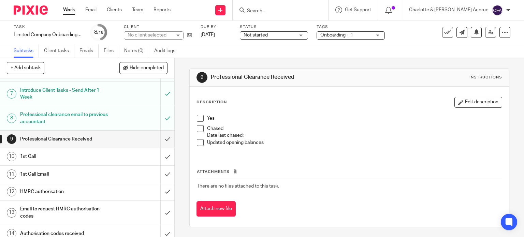
scroll to position [136, 0]
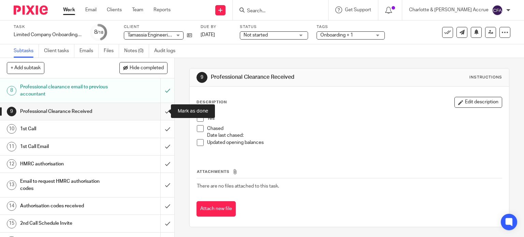
click at [158, 112] on input "submit" at bounding box center [87, 111] width 174 height 17
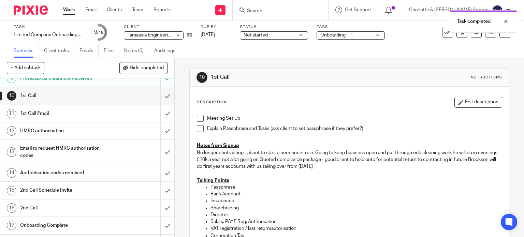
scroll to position [171, 0]
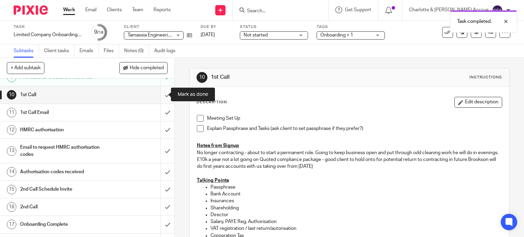
click at [162, 96] on input "submit" at bounding box center [87, 94] width 174 height 17
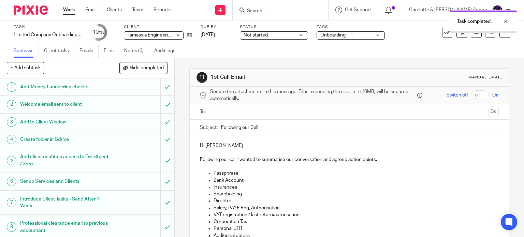
scroll to position [183, 0]
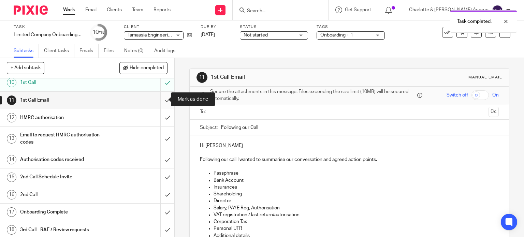
click at [158, 103] on input "submit" at bounding box center [87, 100] width 174 height 17
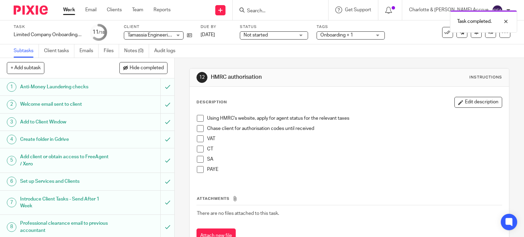
click at [338, 38] on span "Onboarding + 1" at bounding box center [345, 35] width 51 height 7
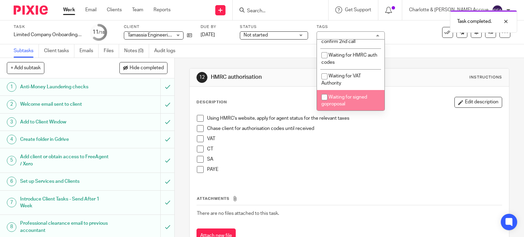
scroll to position [512, 0]
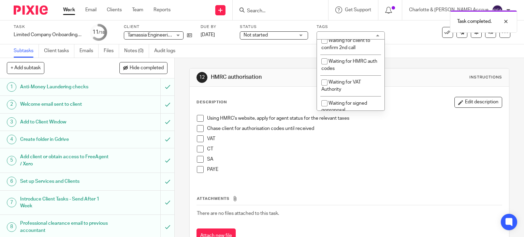
click at [345, 34] on li "Waiting for client to confirm 1st call" at bounding box center [351, 23] width 68 height 21
checkbox input "false"
click at [339, 50] on span "Waiting for client to confirm 2nd call" at bounding box center [345, 44] width 49 height 12
checkbox input "true"
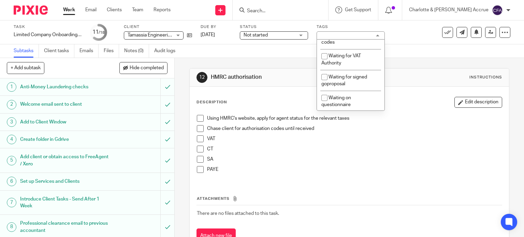
scroll to position [546, 0]
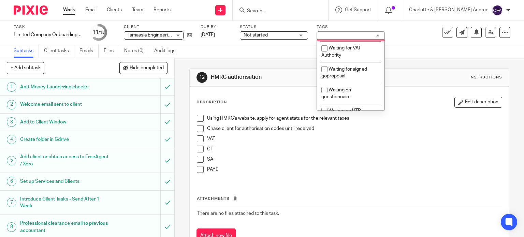
click at [342, 37] on span "Waiting for HMRC auth codes" at bounding box center [349, 31] width 56 height 12
checkbox input "true"
click at [245, 61] on div "12 HMRC authorisation Instructions Description Edit description Using HMRC's we…" at bounding box center [349, 161] width 320 height 207
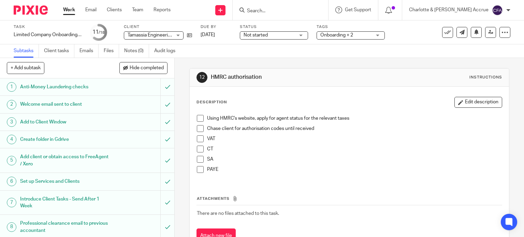
click at [292, 10] on input "Search" at bounding box center [276, 11] width 61 height 6
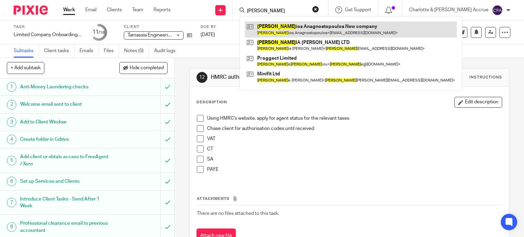
type input "georg"
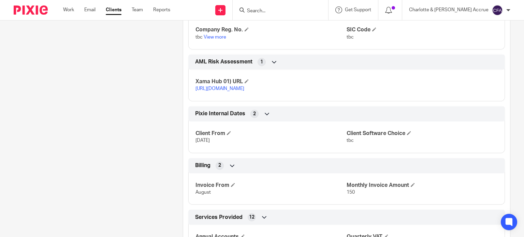
scroll to position [238, 0]
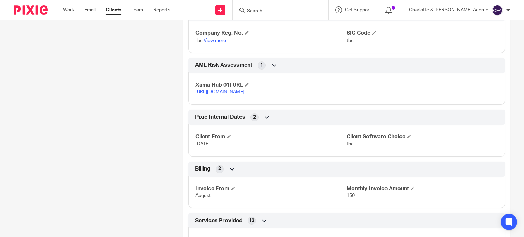
click at [239, 91] on link "https://platform.xamatech.com/portal/crm/clients/cb086d80-7cd9-11f0-a01c-174cac…" at bounding box center [219, 92] width 49 height 5
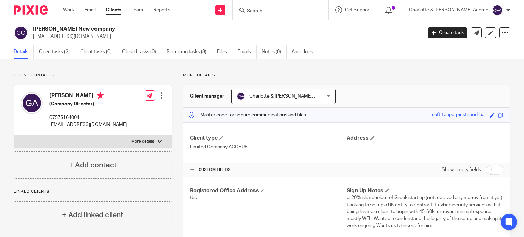
scroll to position [0, 0]
click at [50, 54] on link "Open tasks (2)" at bounding box center [57, 51] width 36 height 13
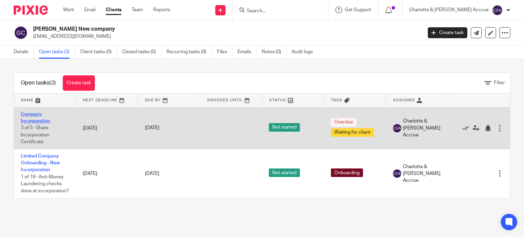
click at [32, 114] on link "Company Incorporation" at bounding box center [35, 118] width 29 height 12
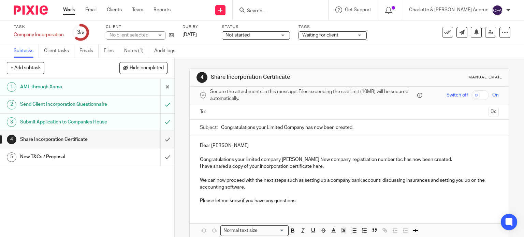
click at [139, 48] on link "Notes (1)" at bounding box center [136, 50] width 25 height 13
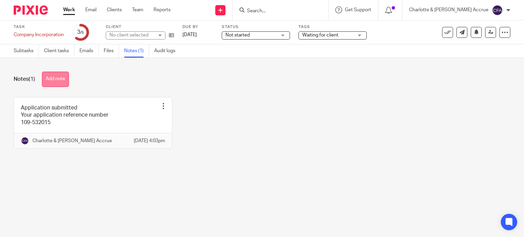
click at [54, 82] on button "Add note" at bounding box center [55, 79] width 27 height 15
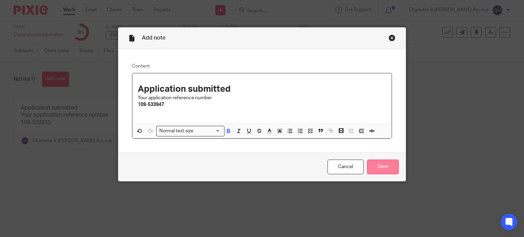
click at [382, 166] on input "Save" at bounding box center [383, 167] width 32 height 15
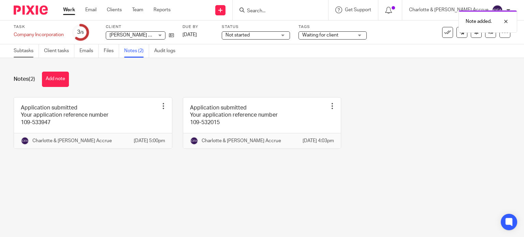
click at [26, 49] on link "Subtasks" at bounding box center [26, 50] width 25 height 13
